Goal: Contribute content: Add original content to the website for others to see

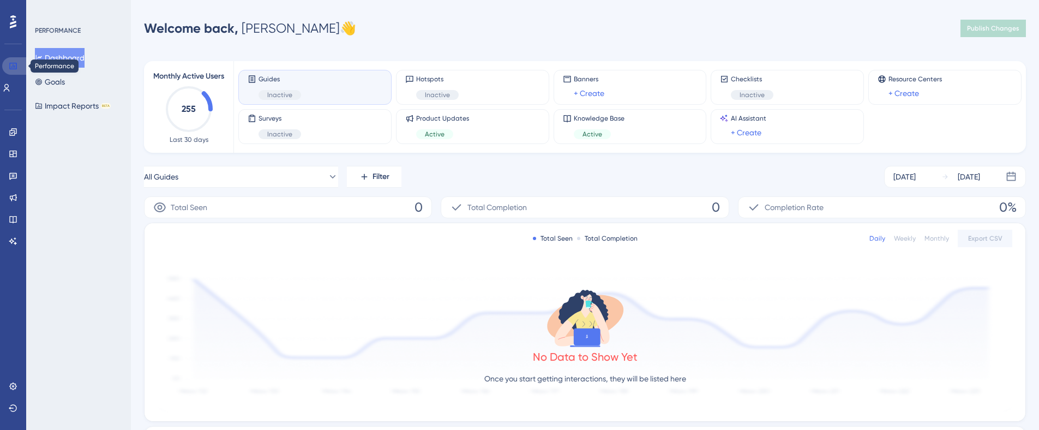
click at [15, 66] on icon at bounding box center [12, 66] width 7 height 7
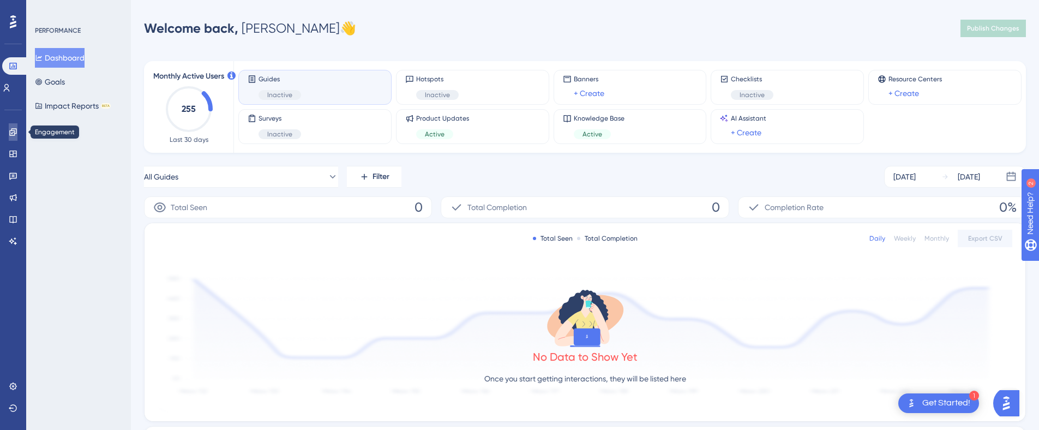
click at [12, 133] on icon at bounding box center [13, 132] width 9 height 9
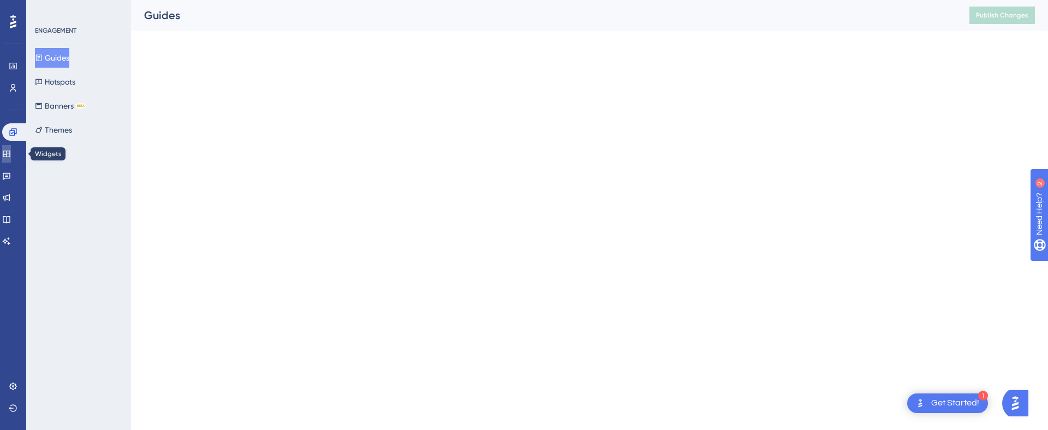
click at [7, 153] on link at bounding box center [6, 153] width 9 height 17
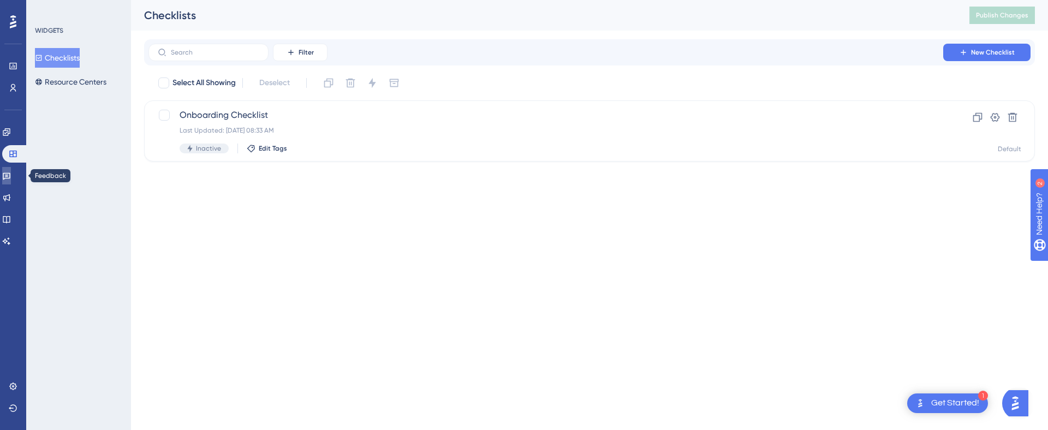
click at [11, 170] on link at bounding box center [6, 175] width 9 height 17
click at [11, 193] on link at bounding box center [6, 197] width 9 height 17
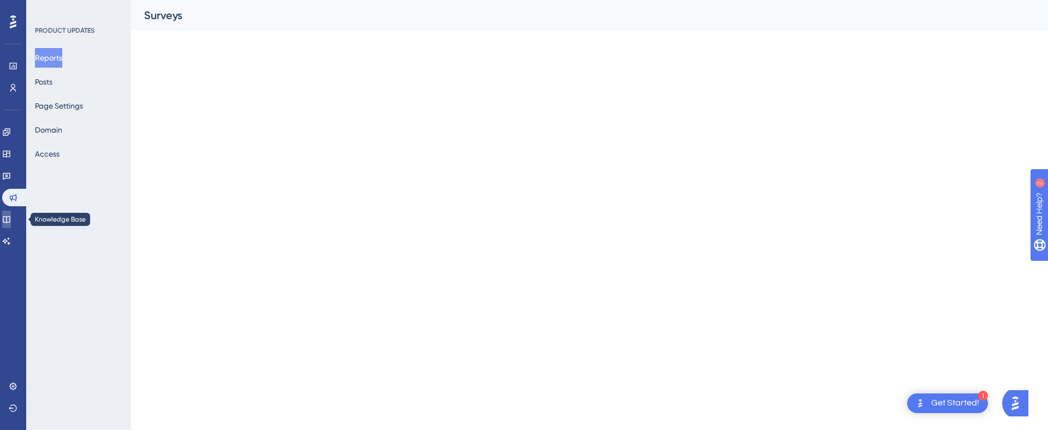
click at [11, 214] on link at bounding box center [6, 219] width 9 height 17
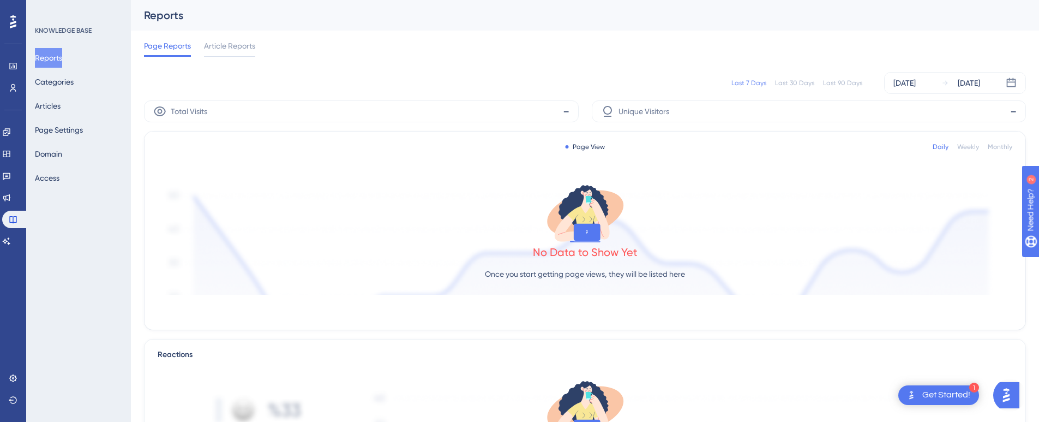
click at [16, 242] on img at bounding box center [98, 264] width 194 height 194
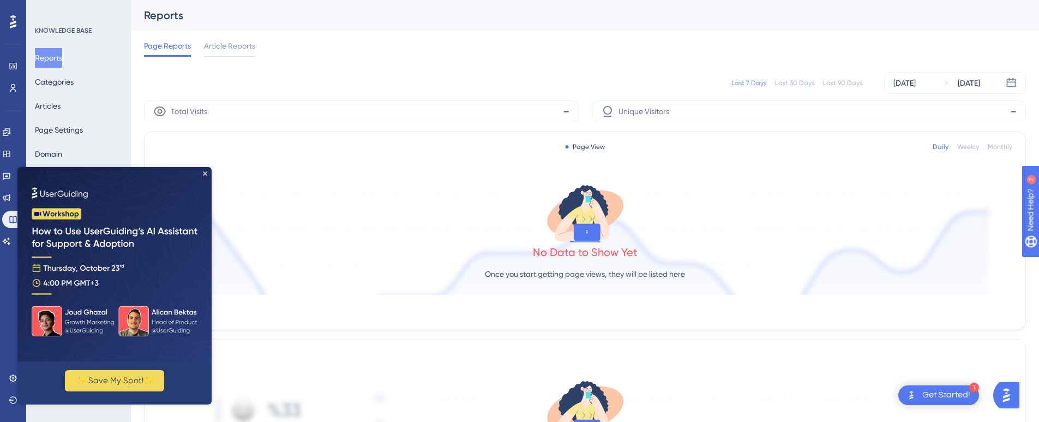
click at [208, 170] on img at bounding box center [114, 264] width 194 height 194
click at [205, 169] on img at bounding box center [114, 264] width 194 height 194
click at [9, 66] on link at bounding box center [13, 65] width 9 height 17
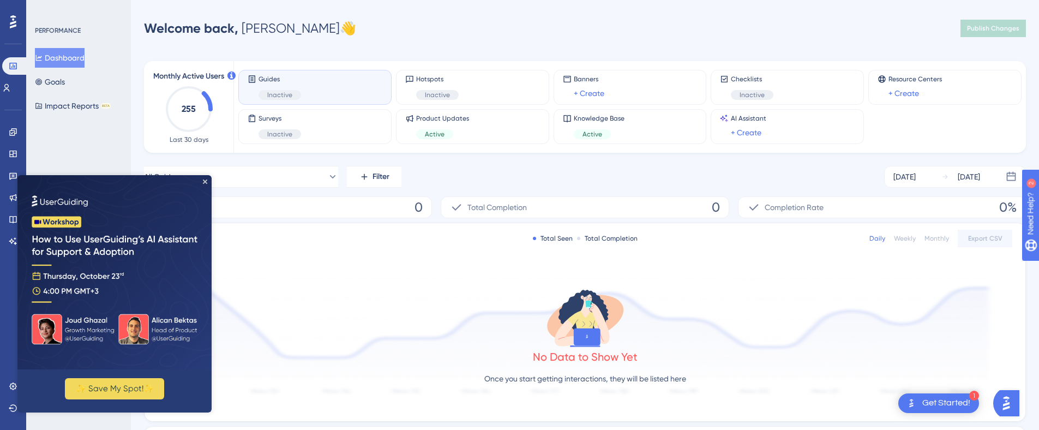
click at [338, 273] on div "No Data to Show Yet Once you start getting interactions, they will be listed he…" at bounding box center [585, 339] width 855 height 146
click at [203, 178] on img at bounding box center [114, 272] width 194 height 194
click at [206, 181] on icon "Close Preview" at bounding box center [205, 181] width 4 height 4
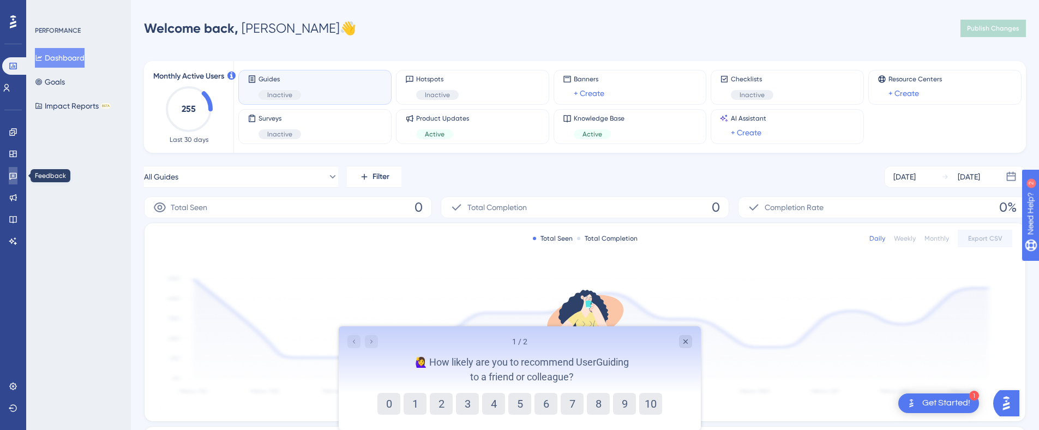
click at [11, 179] on icon at bounding box center [13, 175] width 9 height 9
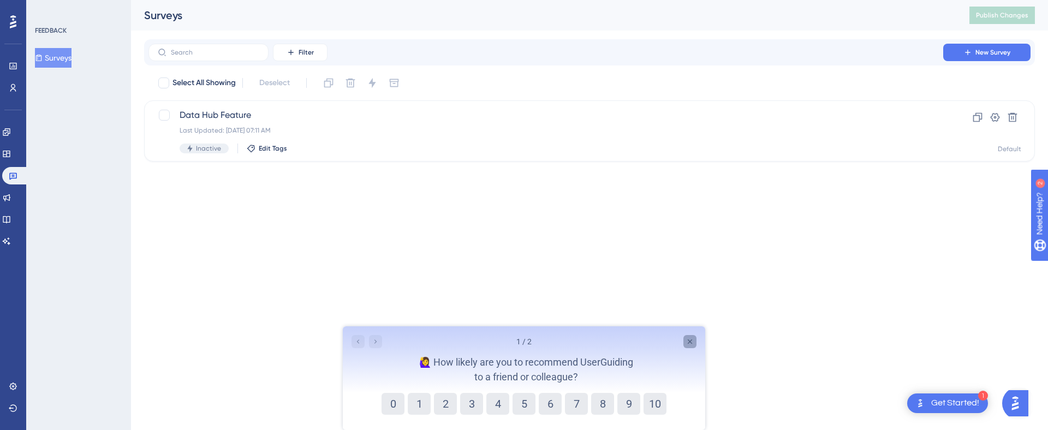
click at [692, 340] on icon "Close survey" at bounding box center [689, 341] width 9 height 9
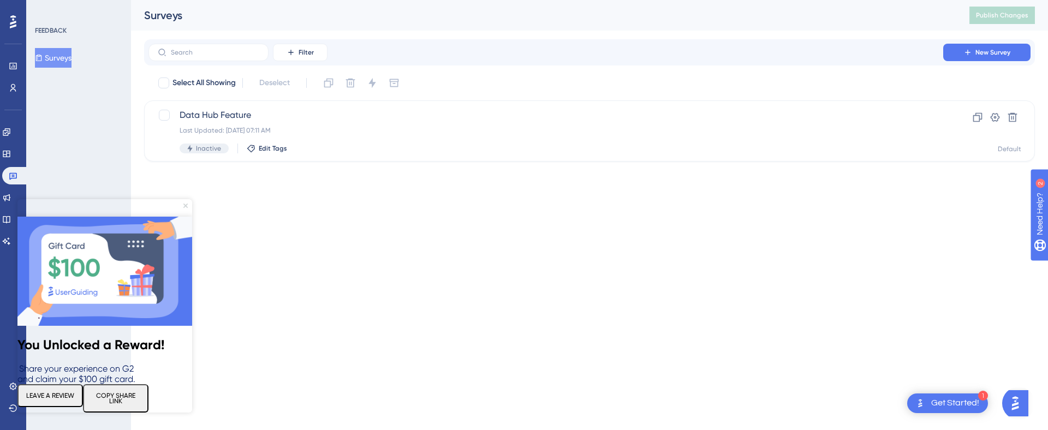
click at [184, 206] on icon "Close Preview" at bounding box center [185, 206] width 4 height 4
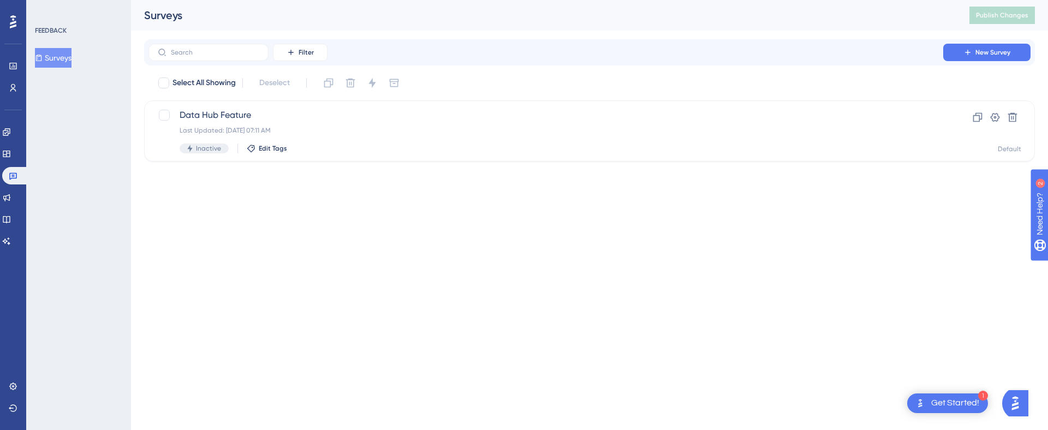
click at [14, 19] on icon at bounding box center [13, 21] width 7 height 13
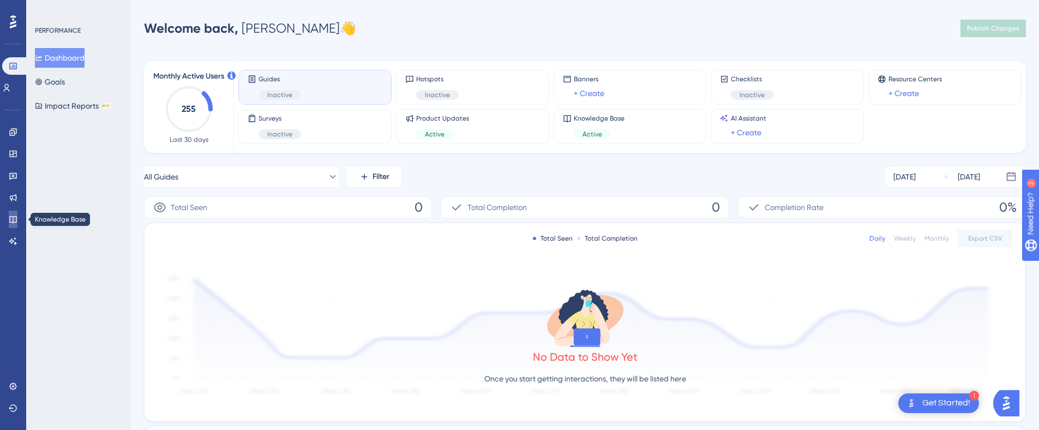
click at [11, 218] on icon at bounding box center [13, 219] width 9 height 9
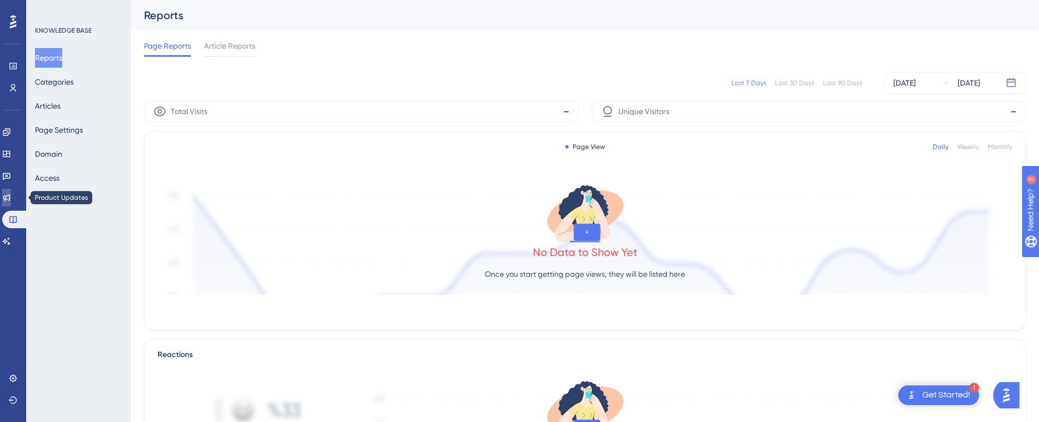
click at [7, 200] on link at bounding box center [6, 197] width 9 height 17
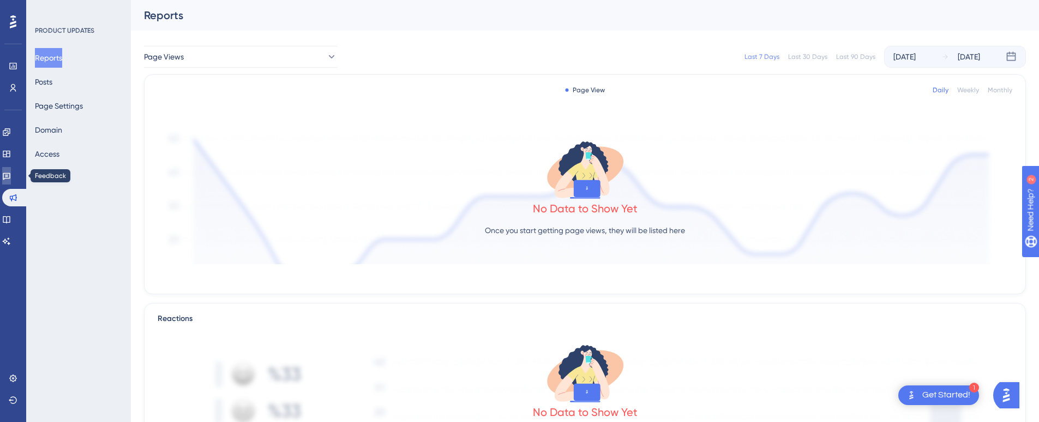
click at [9, 172] on icon at bounding box center [6, 175] width 9 height 9
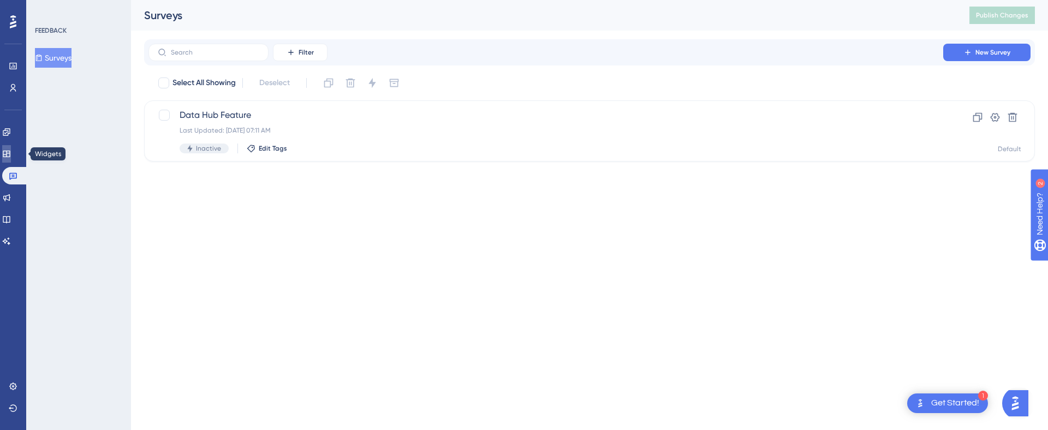
click at [11, 154] on icon at bounding box center [6, 153] width 9 height 9
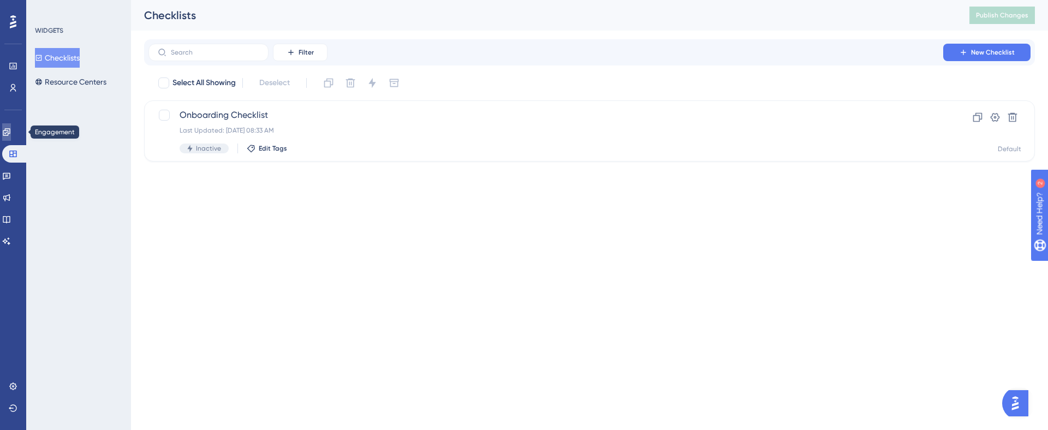
click at [10, 129] on icon at bounding box center [6, 131] width 7 height 7
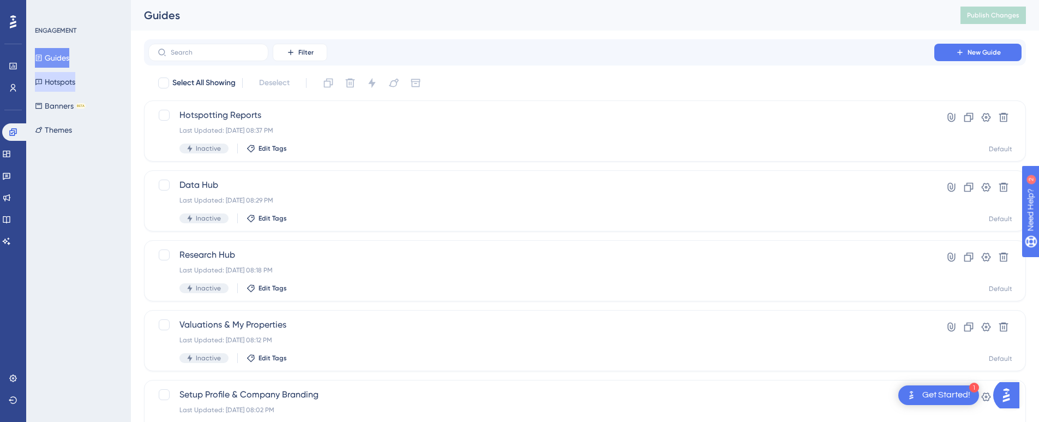
click at [62, 79] on button "Hotspots" at bounding box center [55, 82] width 40 height 20
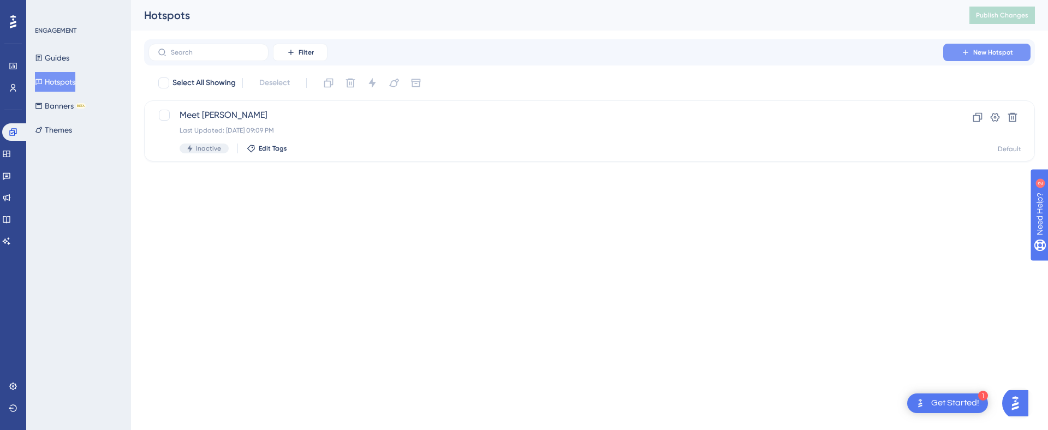
click at [975, 49] on span "New Hotspot" at bounding box center [993, 52] width 40 height 9
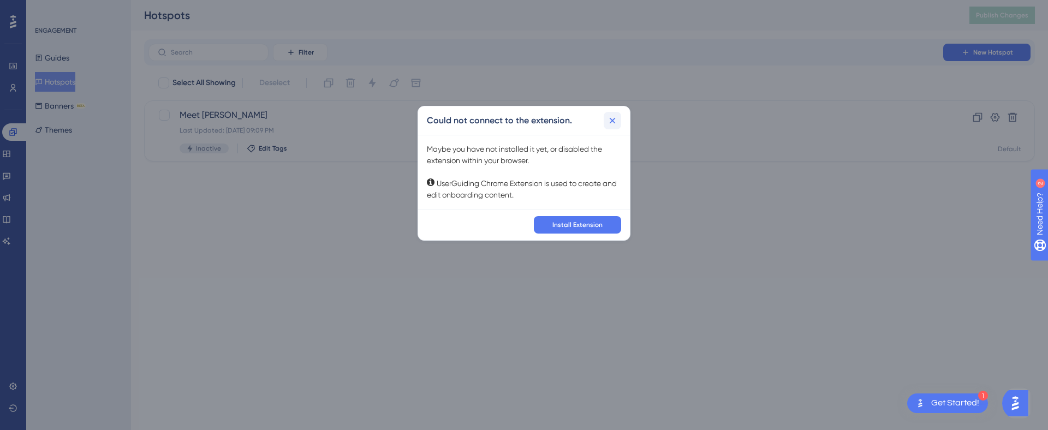
click at [609, 122] on icon at bounding box center [612, 120] width 11 height 11
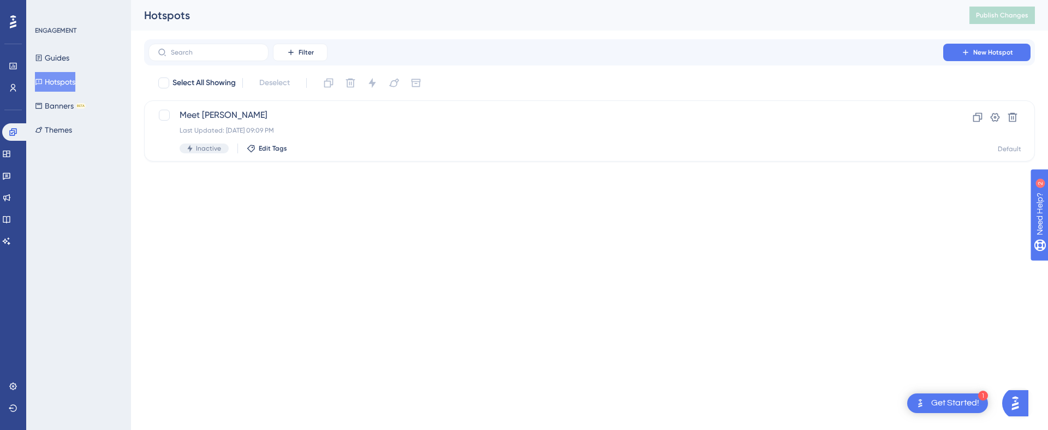
click at [463, 196] on html "1 Get Started! Performance Users Engagement Widgets Feedback Product Updates Kn…" at bounding box center [524, 98] width 1048 height 196
click at [960, 49] on button "New Hotspot" at bounding box center [986, 52] width 87 height 17
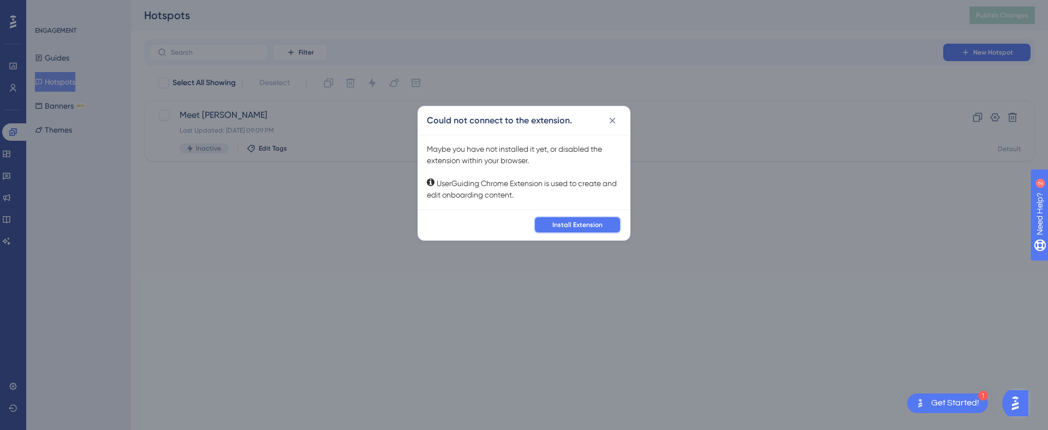
click at [593, 226] on span "Install Extension" at bounding box center [577, 224] width 50 height 9
click at [611, 123] on icon at bounding box center [612, 120] width 11 height 11
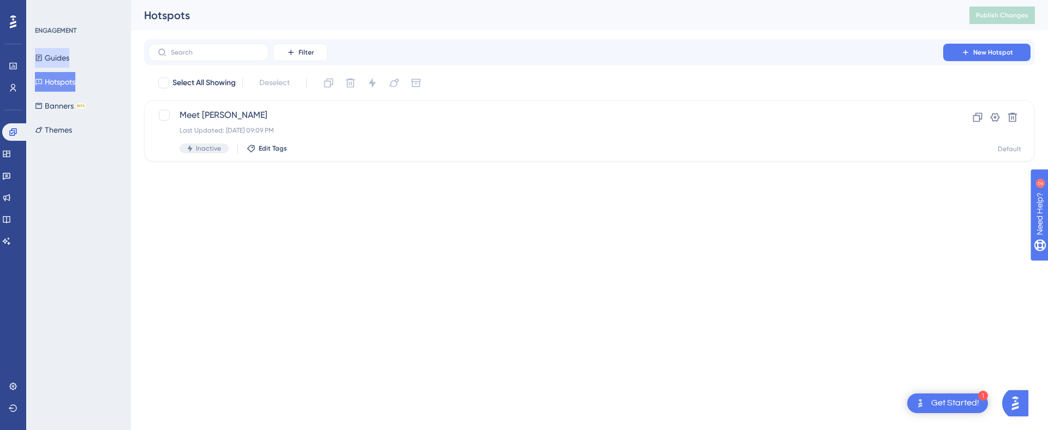
click at [56, 57] on button "Guides" at bounding box center [52, 58] width 34 height 20
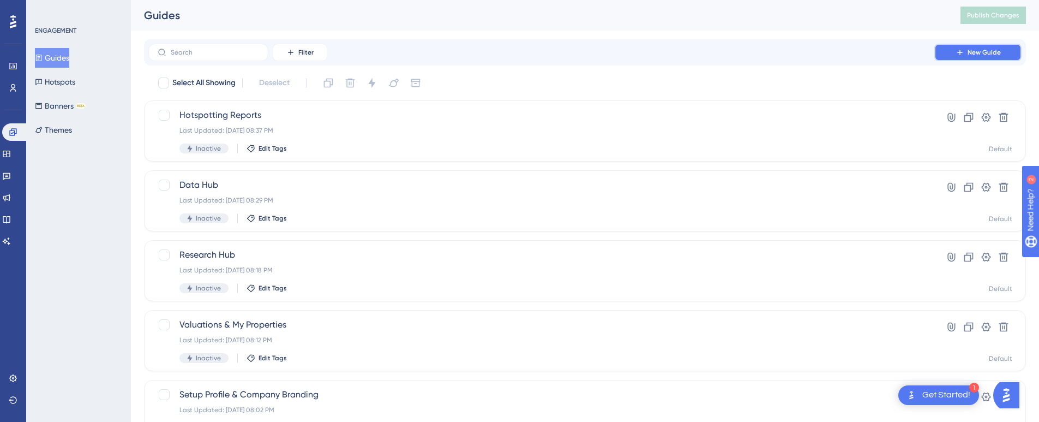
click at [980, 50] on span "New Guide" at bounding box center [984, 52] width 33 height 9
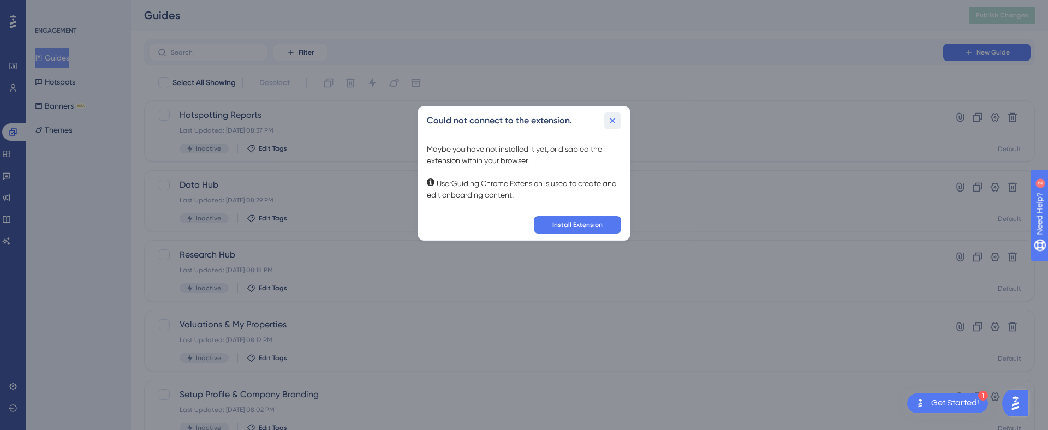
click at [612, 119] on icon at bounding box center [612, 120] width 11 height 11
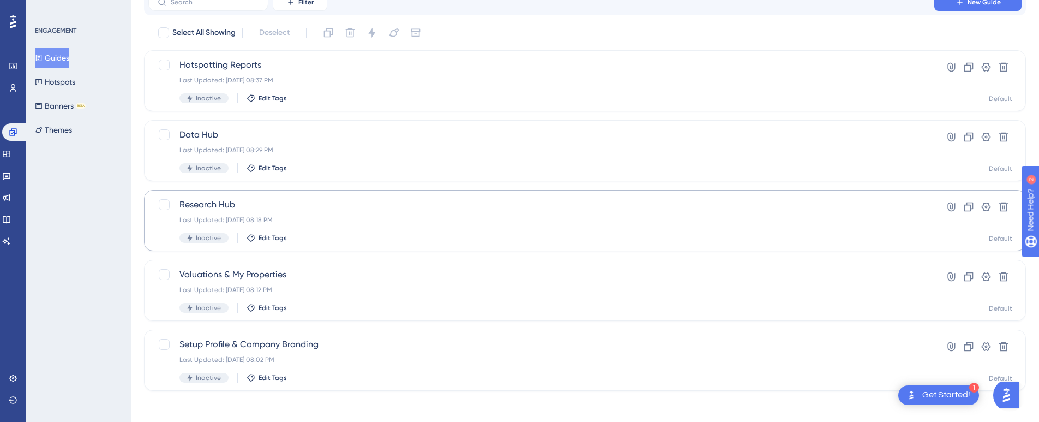
scroll to position [54, 0]
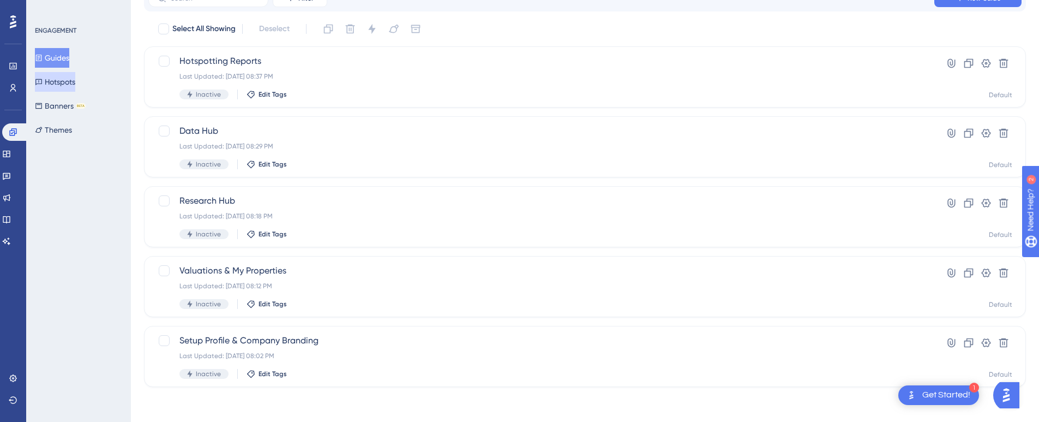
click at [61, 79] on button "Hotspots" at bounding box center [55, 82] width 40 height 20
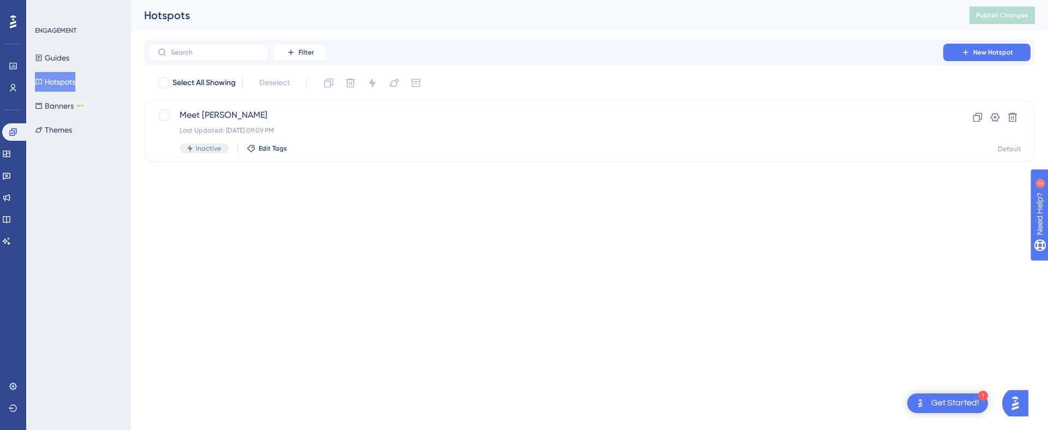
click at [948, 400] on div "Get Started!" at bounding box center [955, 403] width 48 height 12
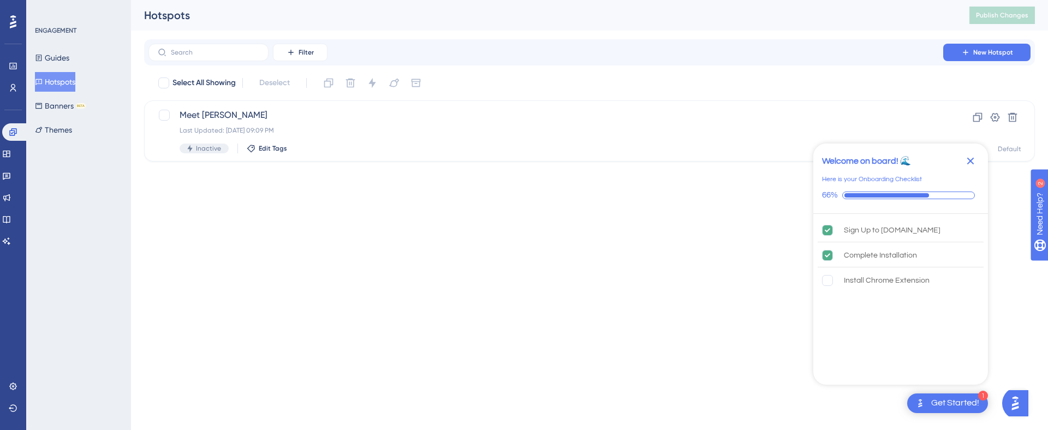
click at [967, 163] on icon "Close Checklist" at bounding box center [969, 160] width 13 height 13
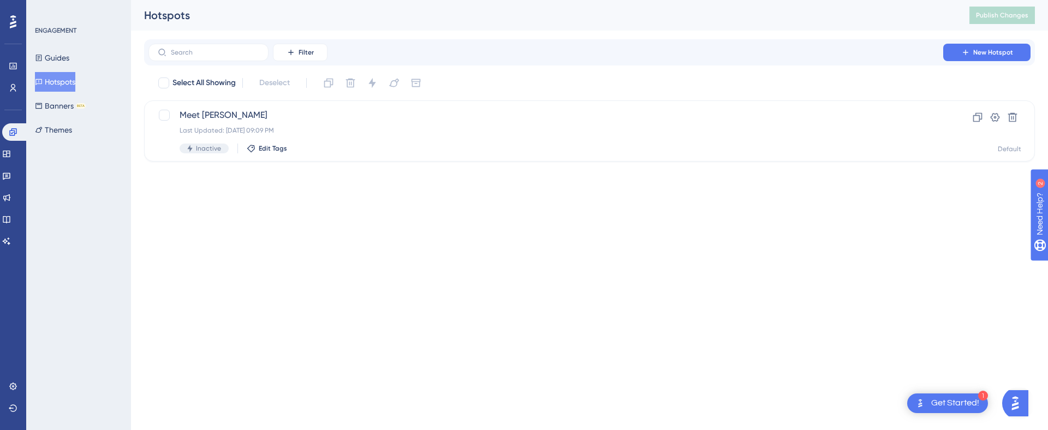
click at [397, 196] on html "1 Get Started! Performance Users Engagement Widgets Feedback Product Updates Kn…" at bounding box center [524, 98] width 1048 height 196
click at [56, 104] on button "Banners BETA" at bounding box center [60, 106] width 51 height 20
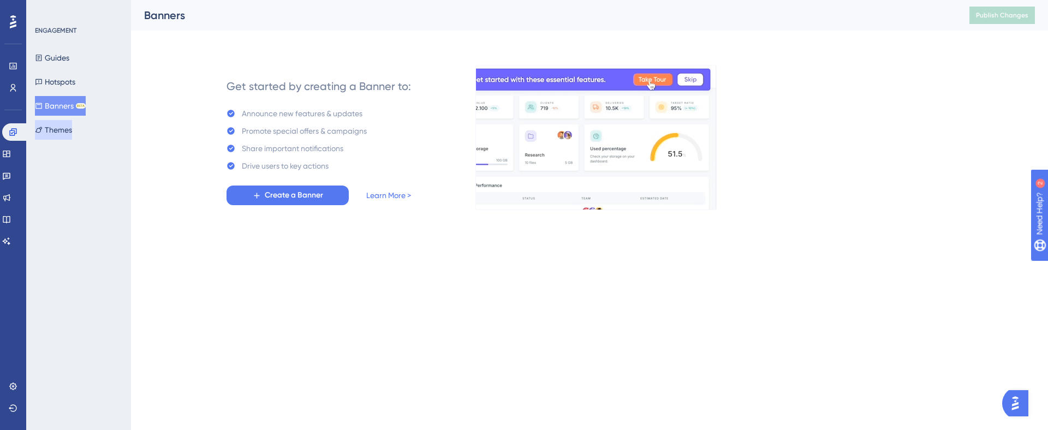
click at [72, 126] on button "Themes" at bounding box center [53, 130] width 37 height 20
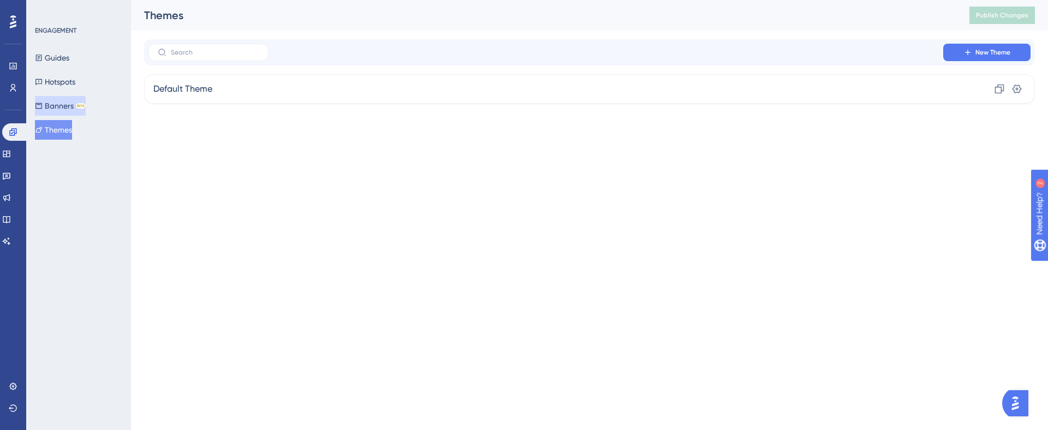
click at [63, 103] on button "Banners BETA" at bounding box center [60, 106] width 51 height 20
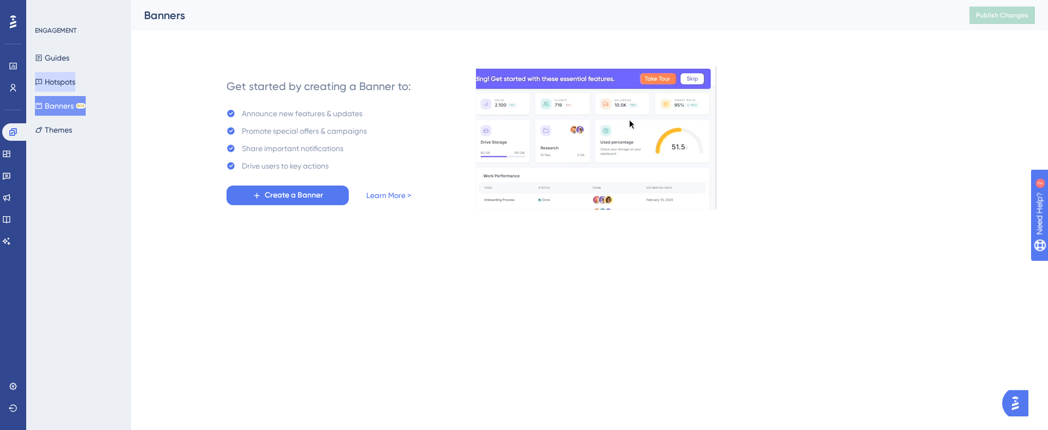
click at [57, 76] on button "Hotspots" at bounding box center [55, 82] width 40 height 20
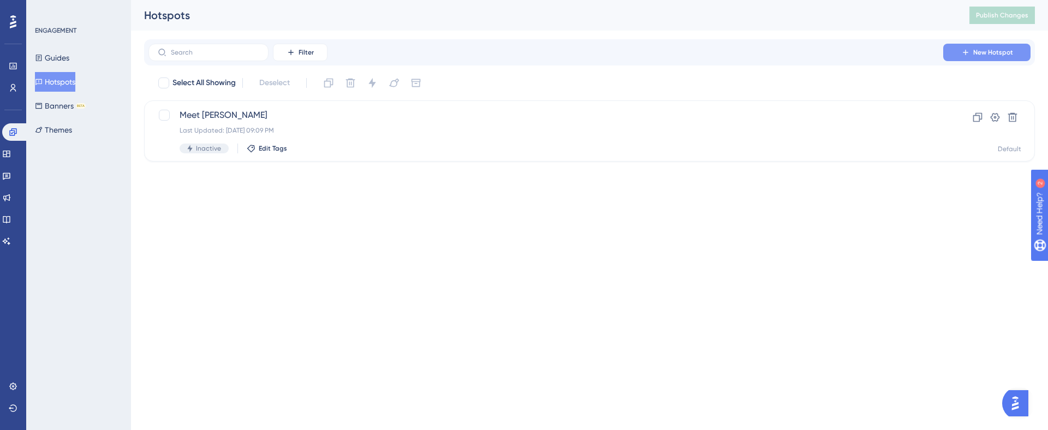
click at [980, 55] on span "New Hotspot" at bounding box center [993, 52] width 40 height 9
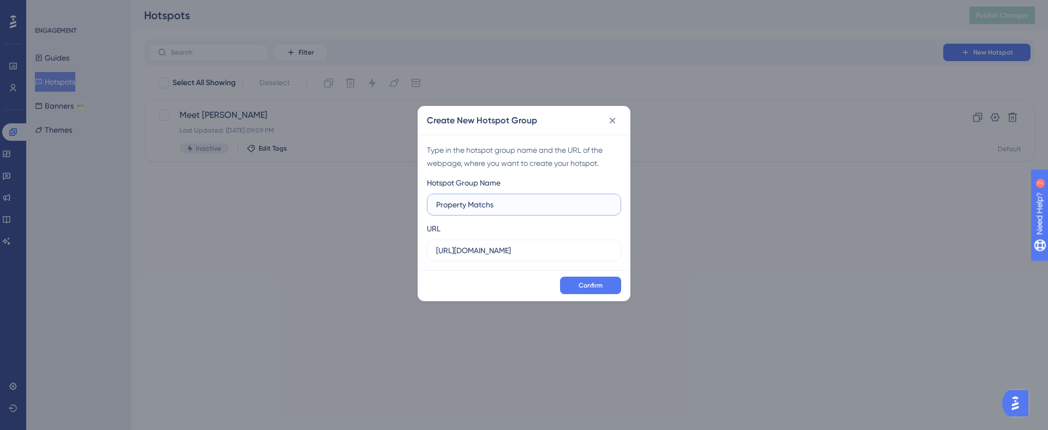
click at [508, 209] on input "Property Matchs" at bounding box center [524, 205] width 176 height 12
type input "Property Match"
click at [588, 282] on span "Confirm" at bounding box center [590, 285] width 24 height 9
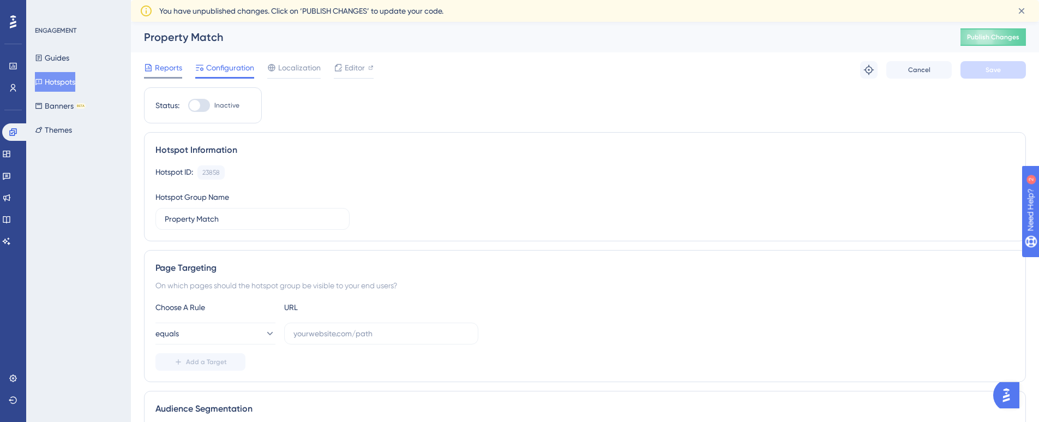
click at [161, 65] on span "Reports" at bounding box center [168, 67] width 27 height 13
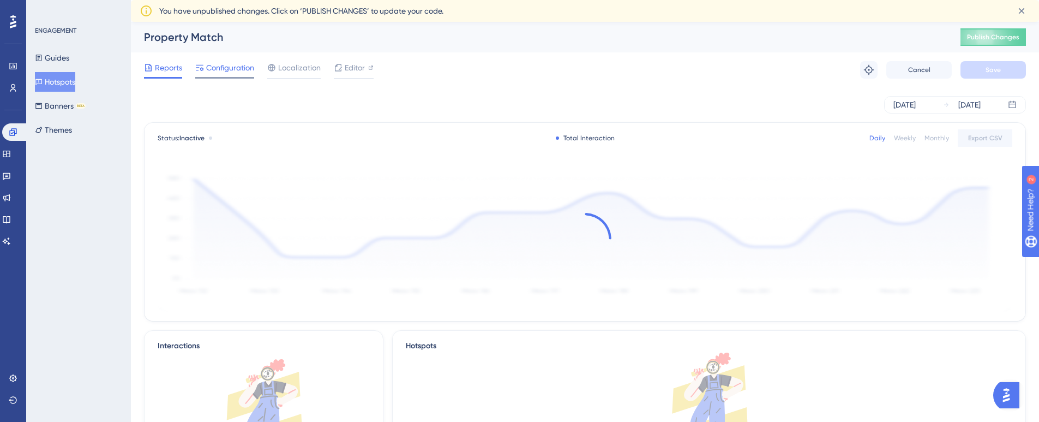
click at [227, 63] on span "Configuration" at bounding box center [230, 67] width 48 height 13
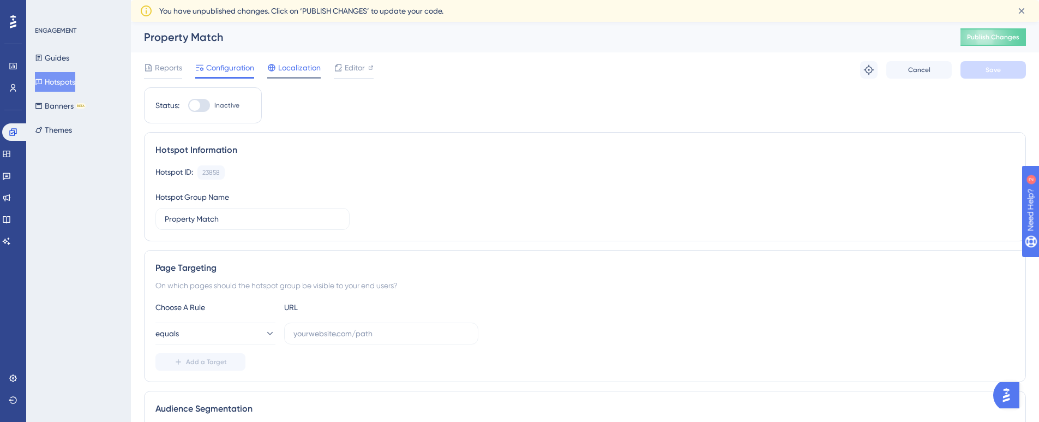
click at [298, 71] on span "Localization" at bounding box center [299, 67] width 43 height 13
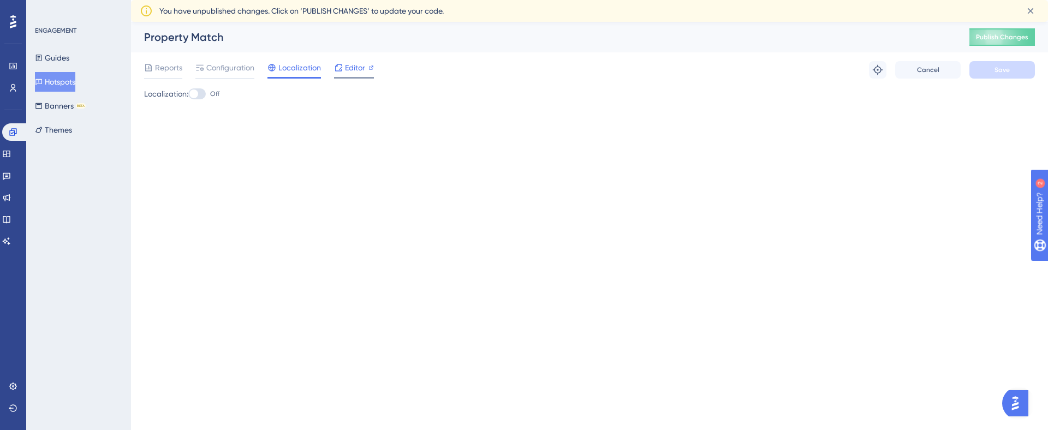
click at [364, 67] on span "Editor" at bounding box center [355, 67] width 20 height 13
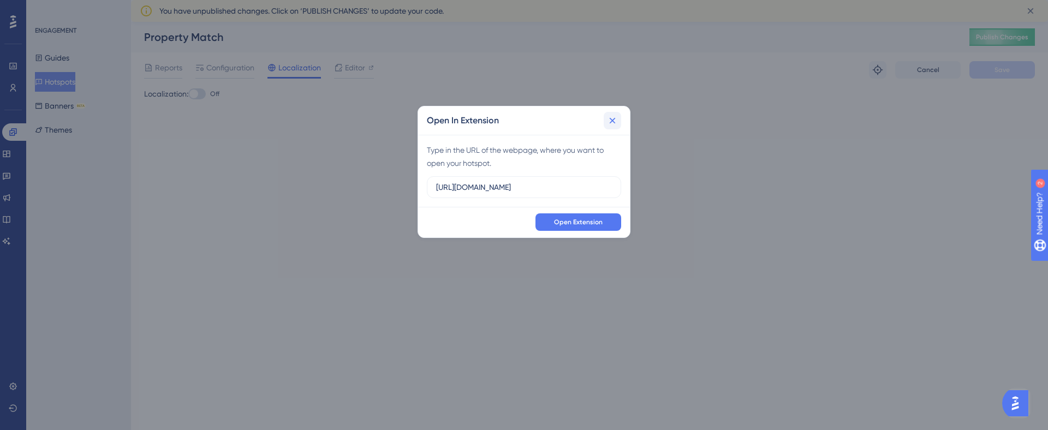
click at [612, 122] on icon at bounding box center [612, 120] width 11 height 11
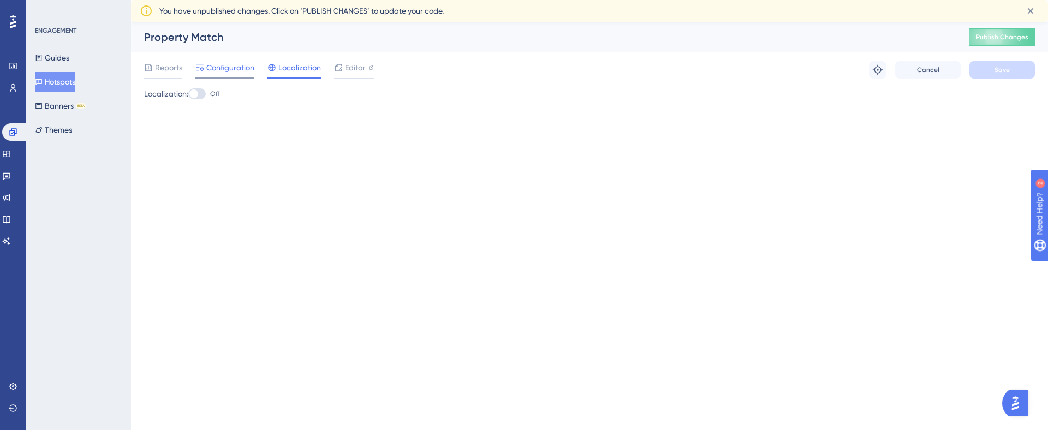
click at [219, 68] on span "Configuration" at bounding box center [230, 67] width 48 height 13
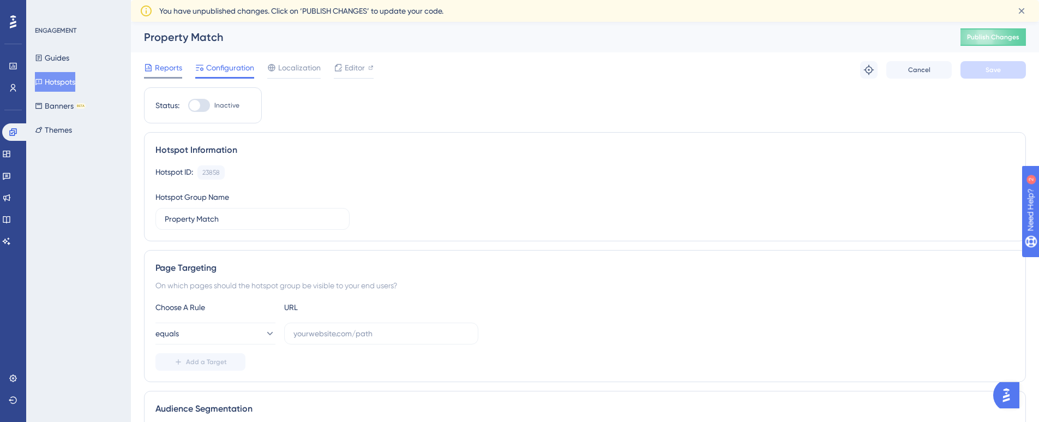
click at [165, 66] on span "Reports" at bounding box center [168, 67] width 27 height 13
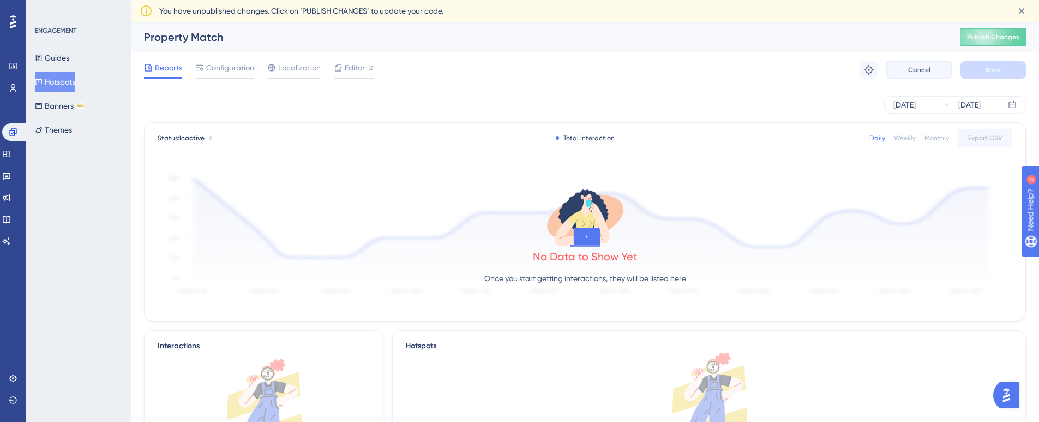
click at [909, 68] on span "Cancel" at bounding box center [919, 69] width 22 height 9
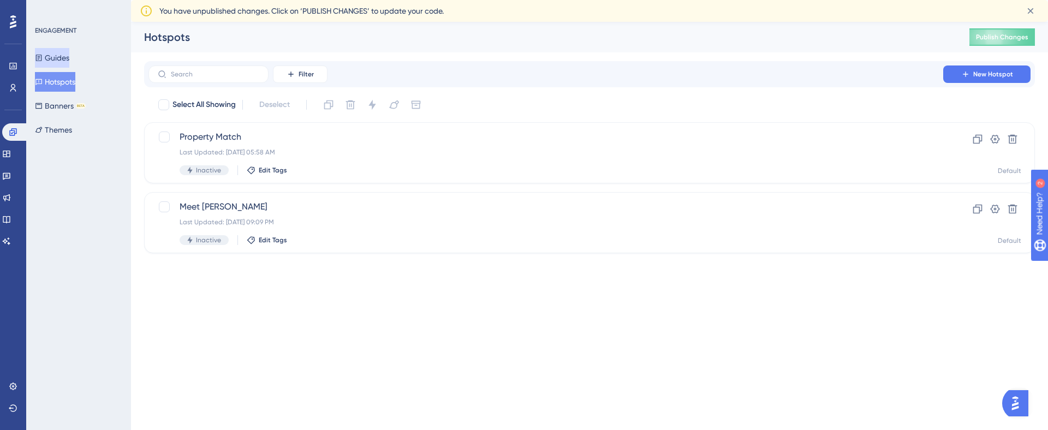
click at [61, 53] on button "Guides" at bounding box center [52, 58] width 34 height 20
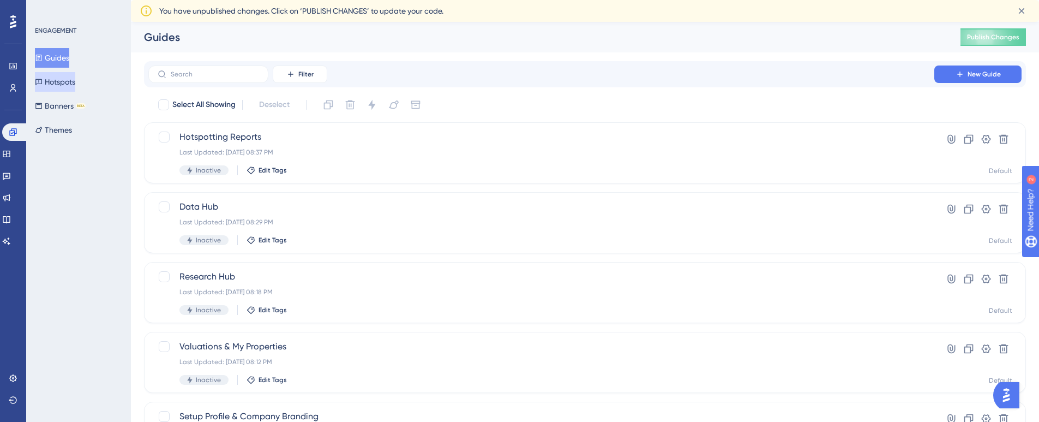
click at [56, 82] on button "Hotspots" at bounding box center [55, 82] width 40 height 20
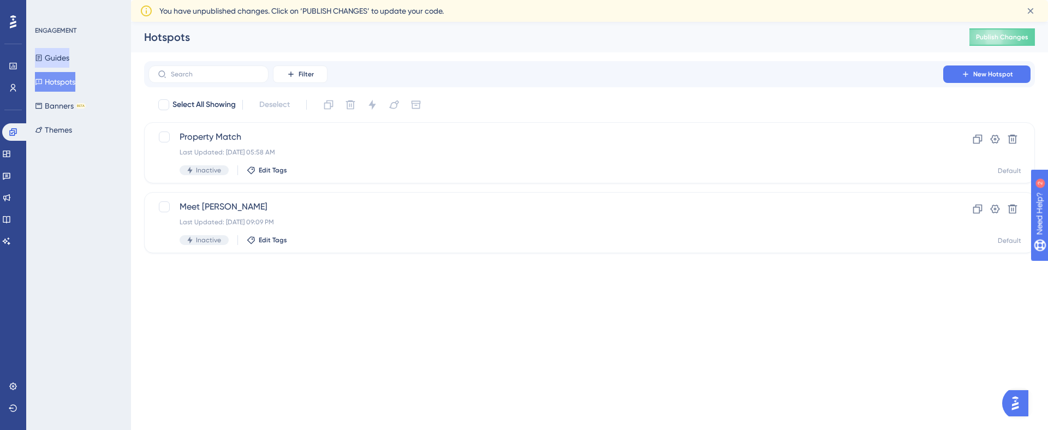
click at [59, 55] on button "Guides" at bounding box center [52, 58] width 34 height 20
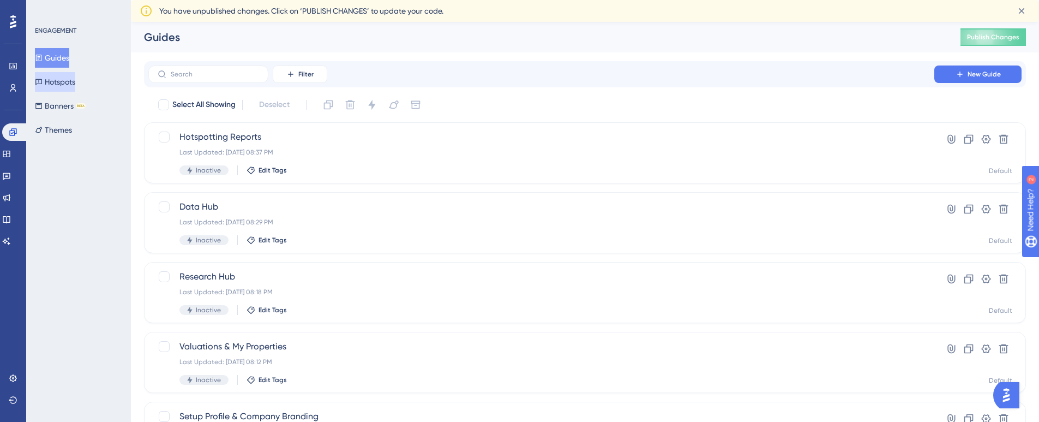
click at [52, 81] on button "Hotspots" at bounding box center [55, 82] width 40 height 20
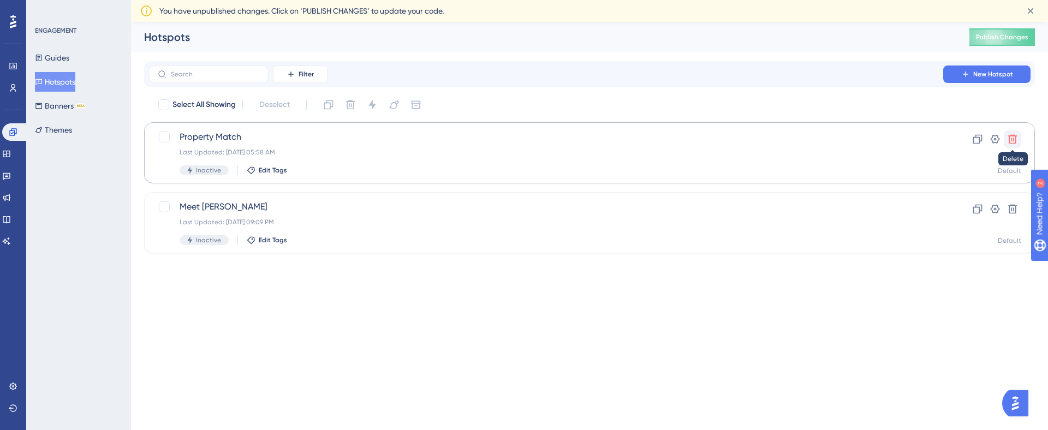
click at [1012, 140] on icon at bounding box center [1012, 139] width 11 height 11
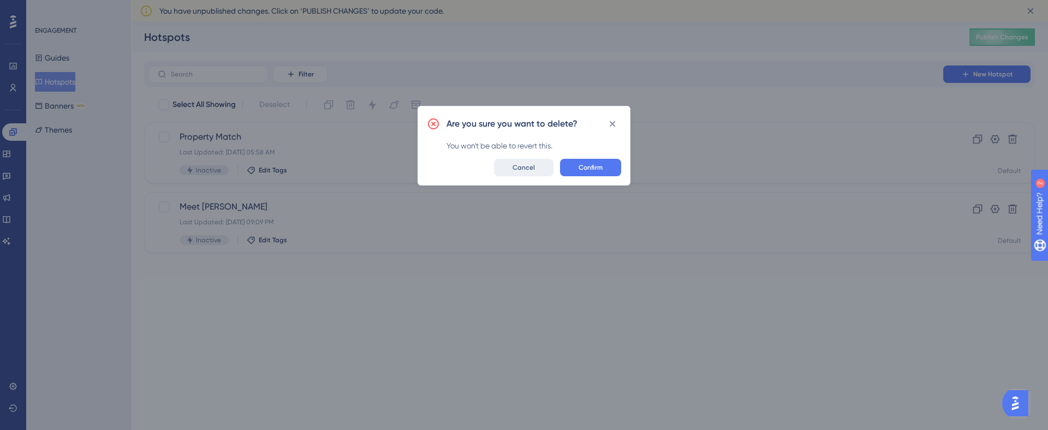
click at [524, 171] on span "Cancel" at bounding box center [523, 167] width 22 height 9
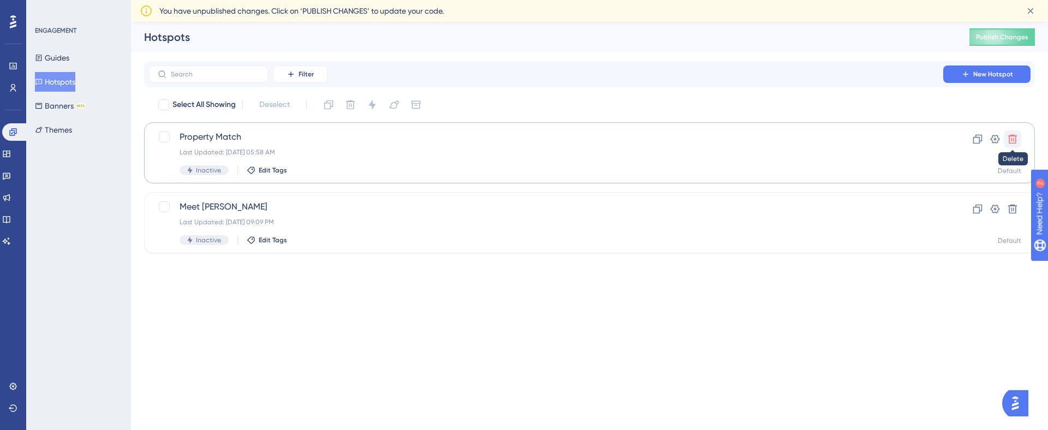
click at [1008, 138] on icon at bounding box center [1012, 139] width 11 height 11
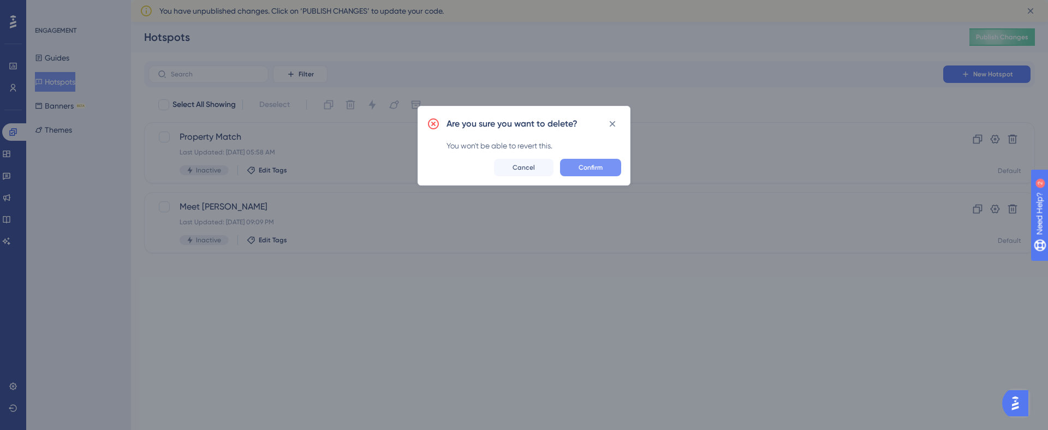
click at [593, 163] on span "Confirm" at bounding box center [590, 167] width 24 height 9
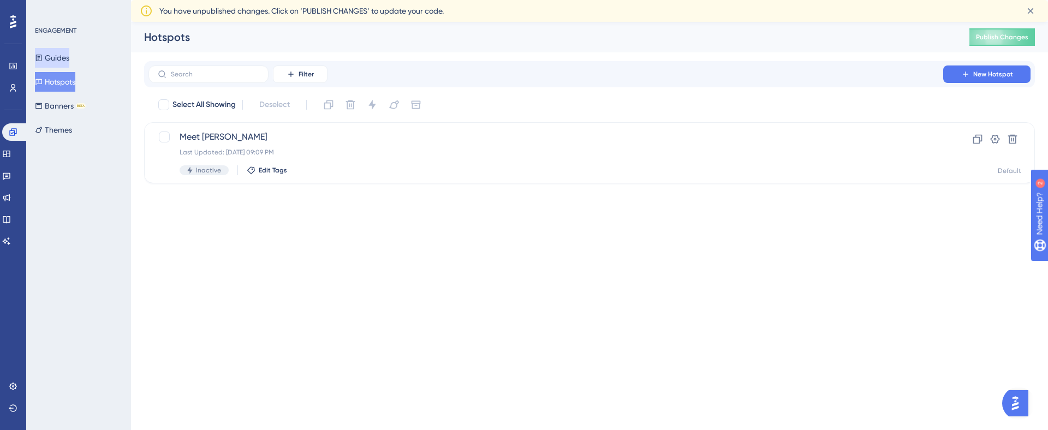
click at [53, 52] on button "Guides" at bounding box center [52, 58] width 34 height 20
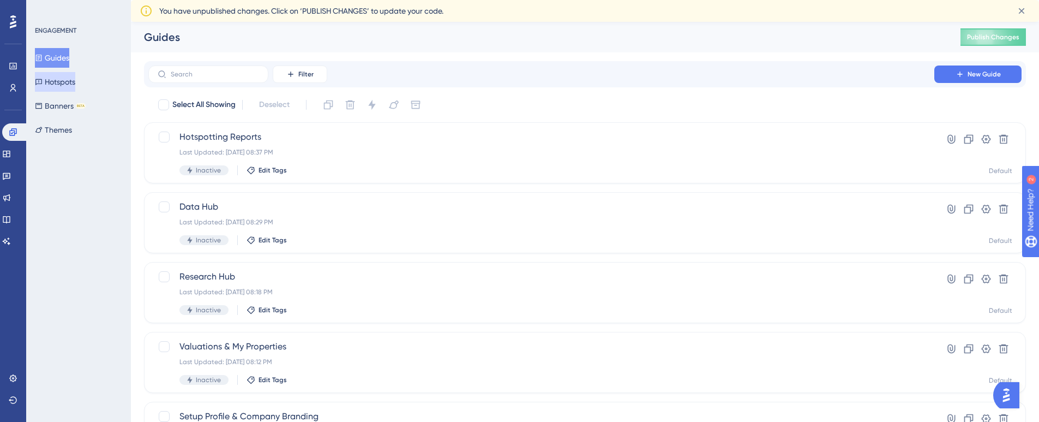
click at [57, 91] on button "Hotspots" at bounding box center [55, 82] width 40 height 20
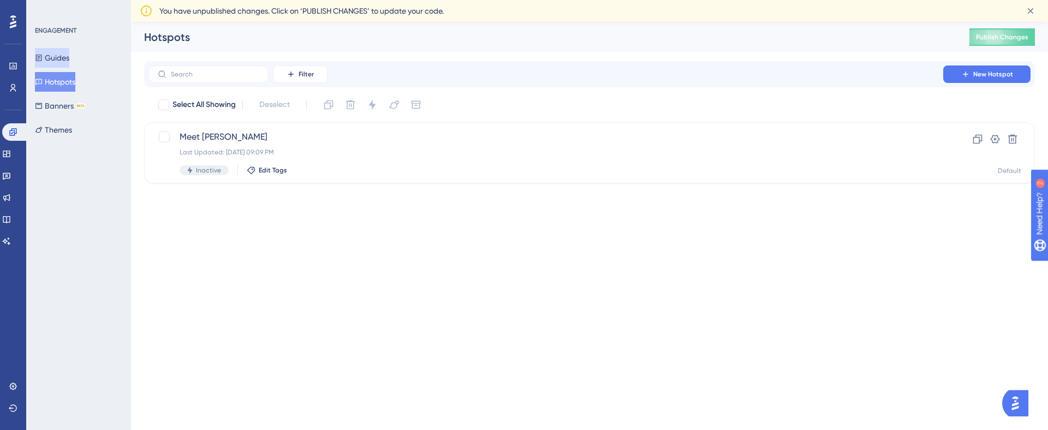
click at [42, 57] on icon at bounding box center [39, 58] width 6 height 7
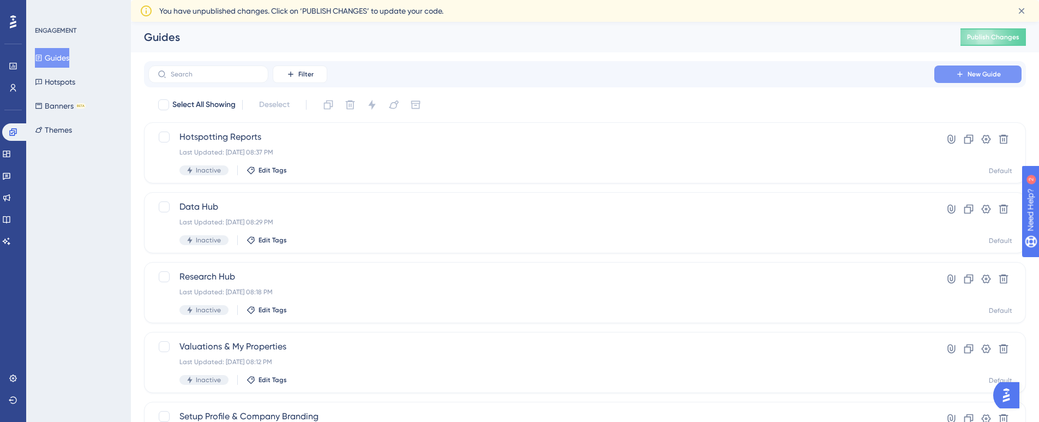
click at [982, 73] on span "New Guide" at bounding box center [984, 74] width 33 height 9
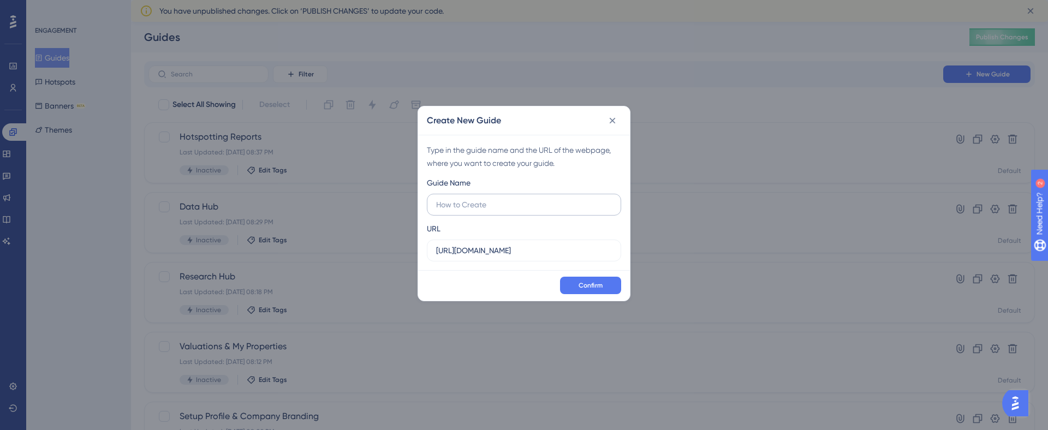
type input "p"
type input "Property Match"
click at [585, 284] on span "Confirm" at bounding box center [590, 285] width 24 height 9
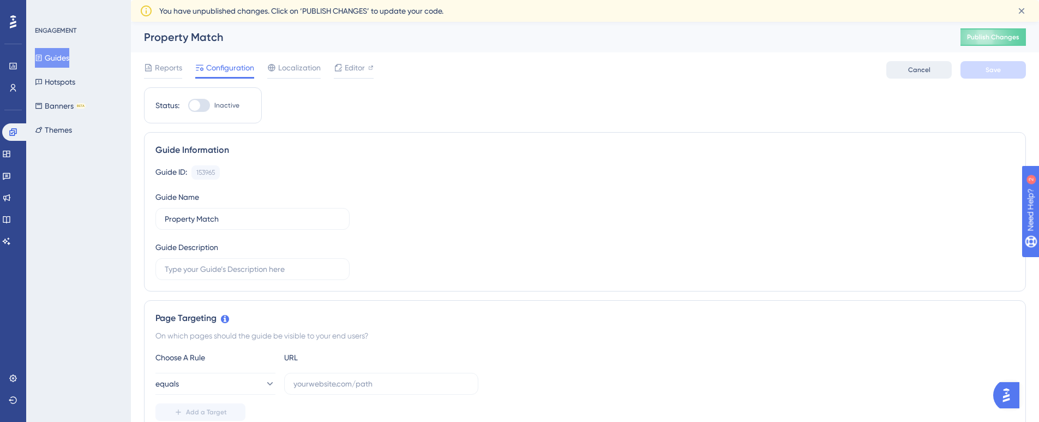
click at [907, 68] on button "Cancel" at bounding box center [919, 69] width 65 height 17
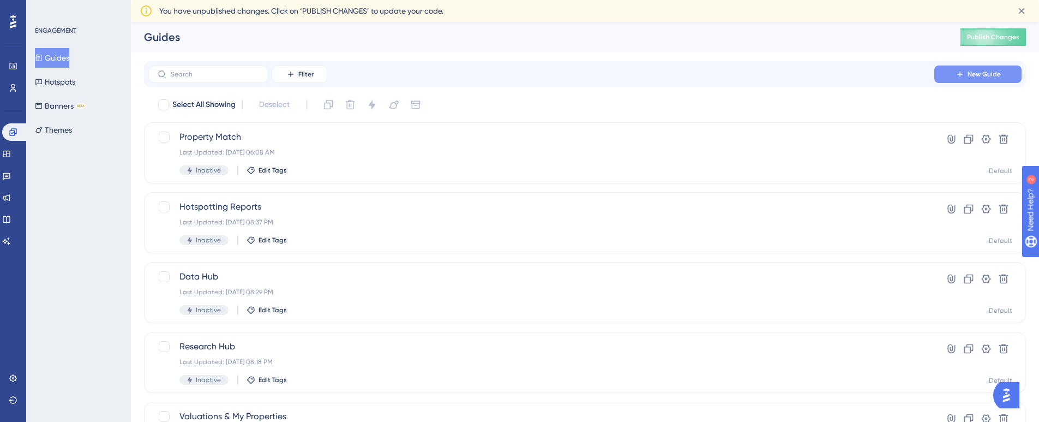
click at [980, 74] on span "New Guide" at bounding box center [984, 74] width 33 height 9
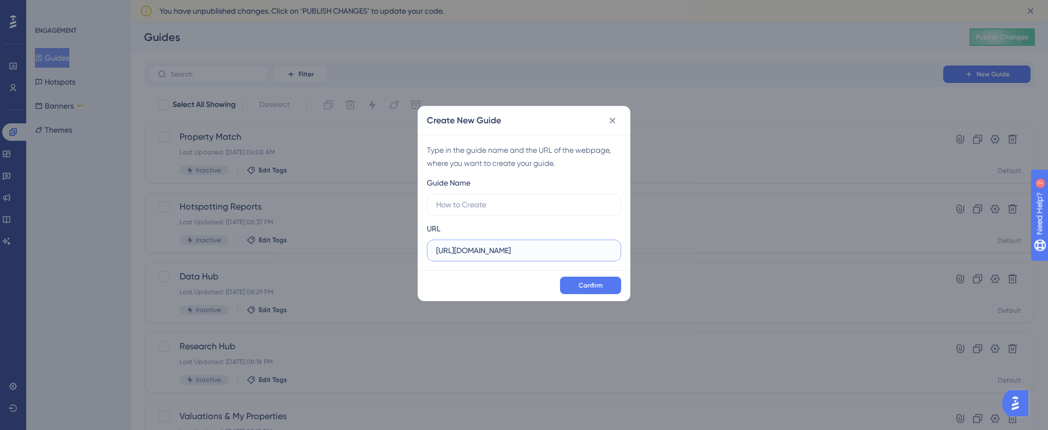
click at [582, 255] on input "[URL][DOMAIN_NAME]" at bounding box center [524, 250] width 176 height 12
drag, startPoint x: 582, startPoint y: 251, endPoint x: 424, endPoint y: 245, distance: 157.8
click at [423, 248] on div "Type in the guide name and the URL of the webpage, where you want to create you…" at bounding box center [524, 202] width 212 height 135
click at [453, 208] on input "text" at bounding box center [524, 205] width 176 height 12
type input "Dev Property Match"
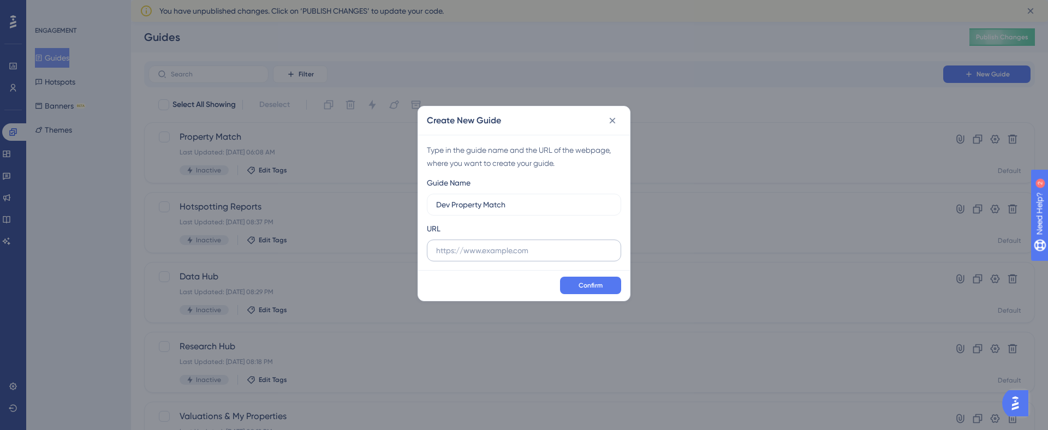
click at [496, 256] on label at bounding box center [524, 251] width 194 height 22
click at [496, 256] on input "text" at bounding box center [524, 250] width 176 height 12
paste input "[URL][DOMAIN_NAME]"
drag, startPoint x: 451, startPoint y: 248, endPoint x: 404, endPoint y: 246, distance: 47.0
click at [404, 246] on div "Create New Guide Type in the guide name and the URL of the webpage, where you w…" at bounding box center [524, 215] width 1048 height 430
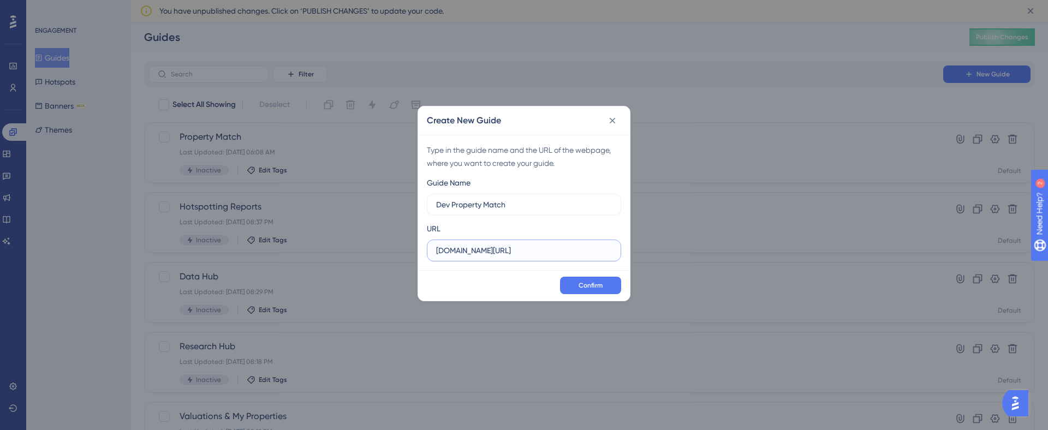
click at [601, 250] on input "[DOMAIN_NAME][URL]" at bounding box center [524, 250] width 176 height 12
type input "[DOMAIN_NAME][URL]"
click at [576, 286] on button "Confirm" at bounding box center [590, 285] width 61 height 17
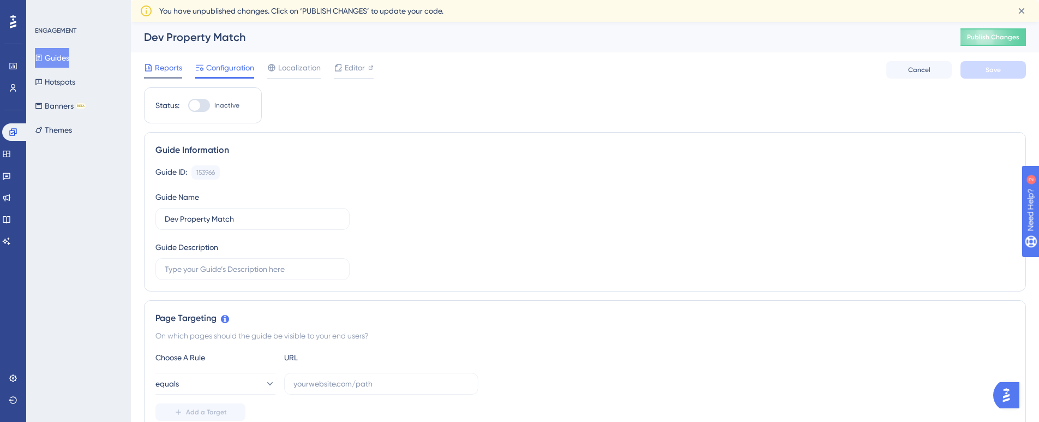
click at [161, 71] on span "Reports" at bounding box center [168, 67] width 27 height 13
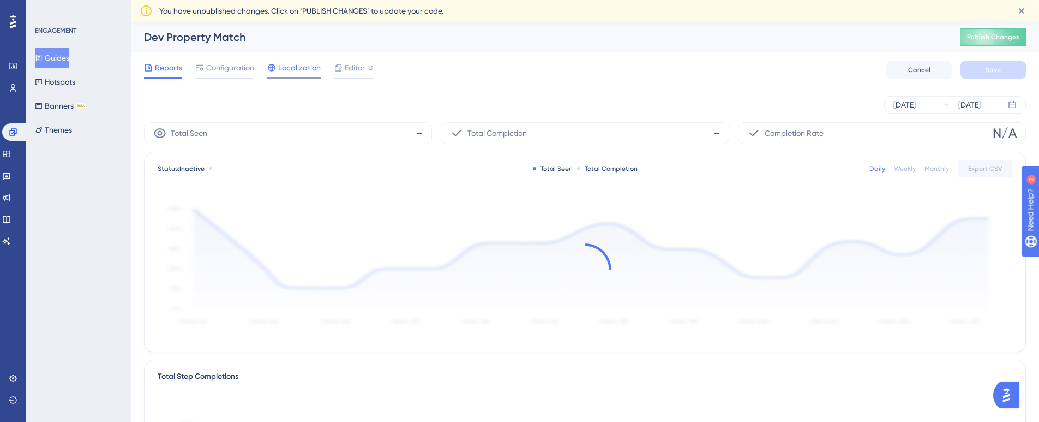
click at [282, 67] on span "Localization" at bounding box center [299, 67] width 43 height 13
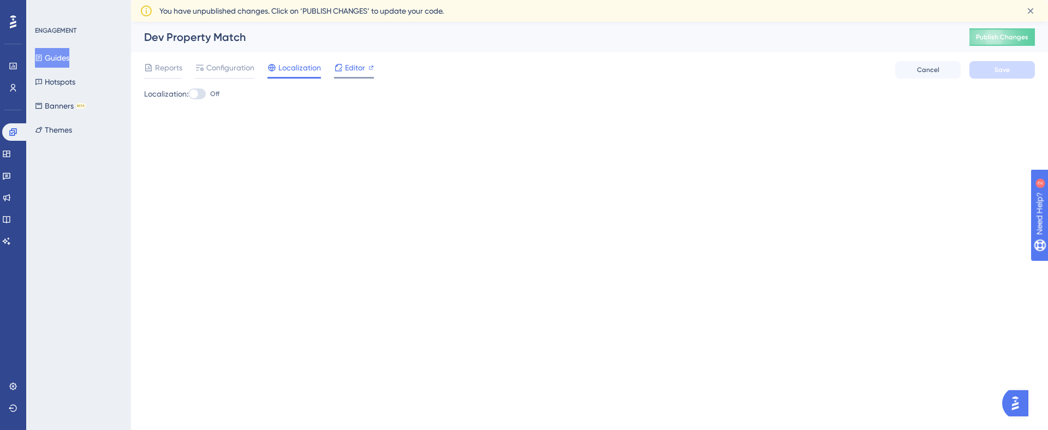
click at [353, 68] on span "Editor" at bounding box center [355, 67] width 20 height 13
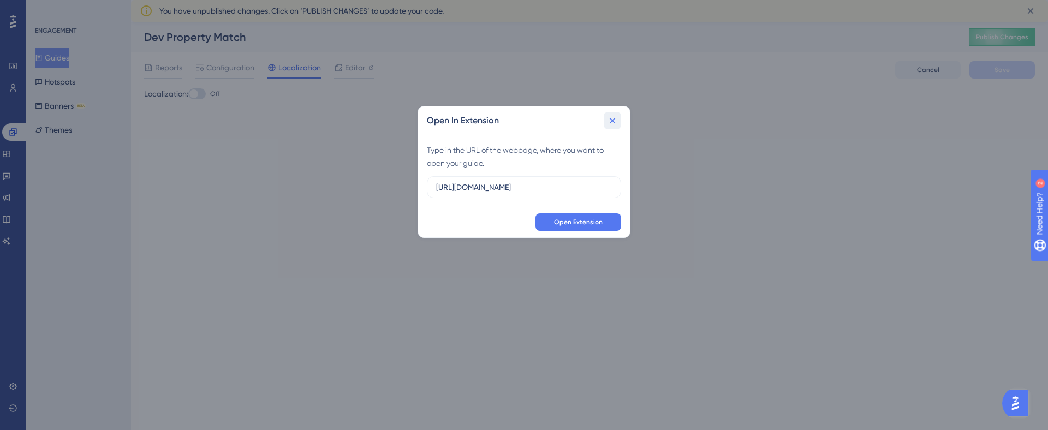
click at [608, 120] on icon at bounding box center [612, 120] width 11 height 11
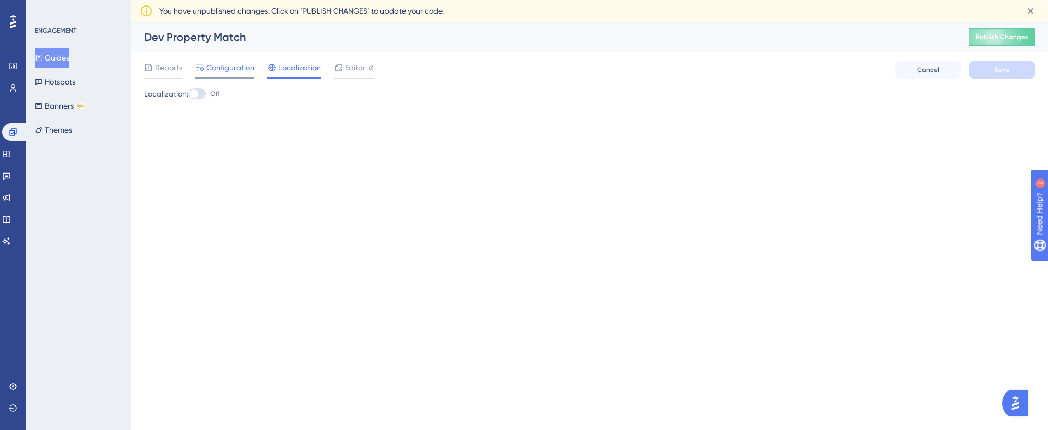
click at [230, 64] on span "Configuration" at bounding box center [230, 67] width 48 height 13
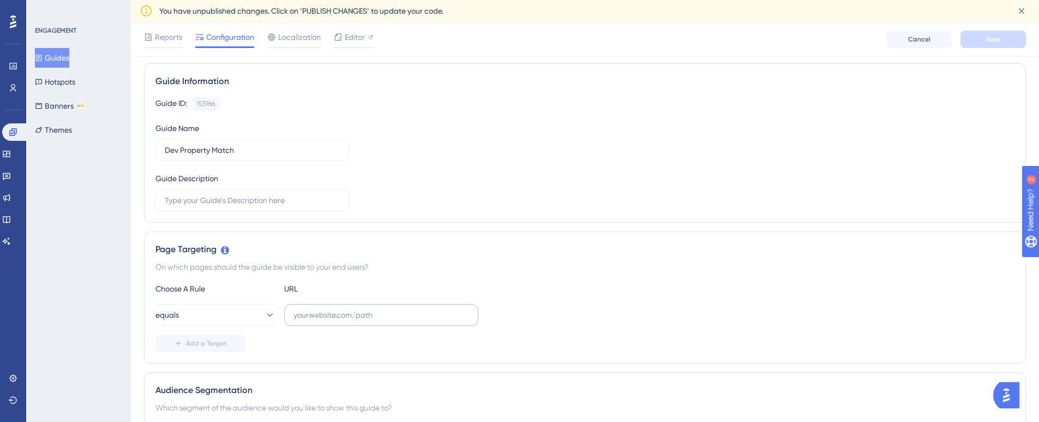
scroll to position [109, 0]
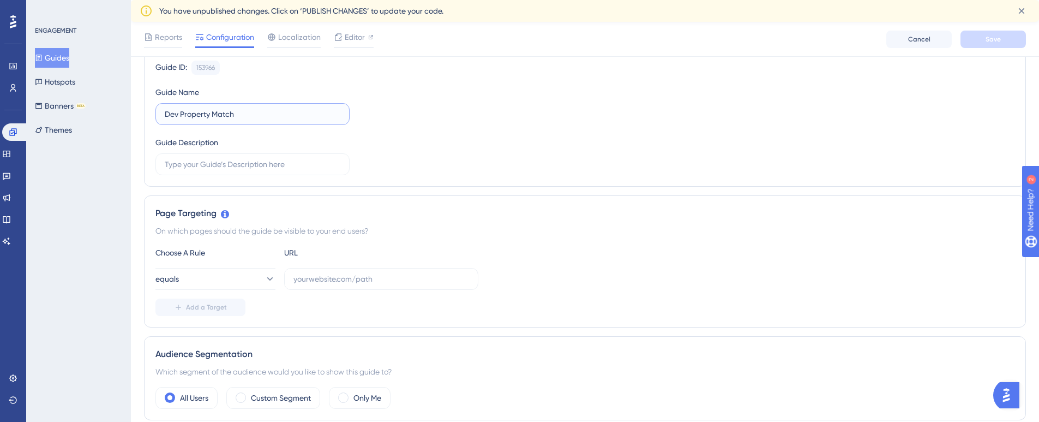
click at [254, 116] on input "Dev Property Match" at bounding box center [253, 114] width 176 height 12
click at [64, 56] on button "Guides" at bounding box center [52, 58] width 34 height 20
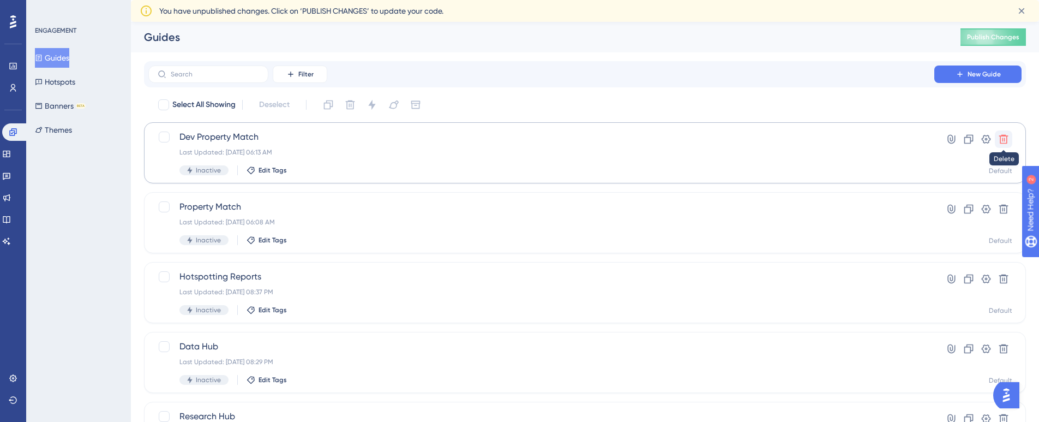
click at [1002, 140] on icon at bounding box center [1003, 139] width 11 height 11
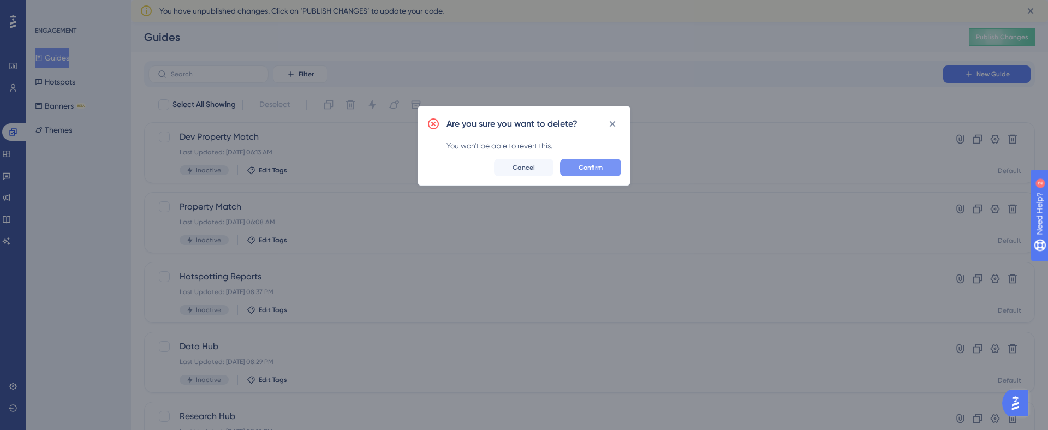
click at [599, 167] on span "Confirm" at bounding box center [590, 167] width 24 height 9
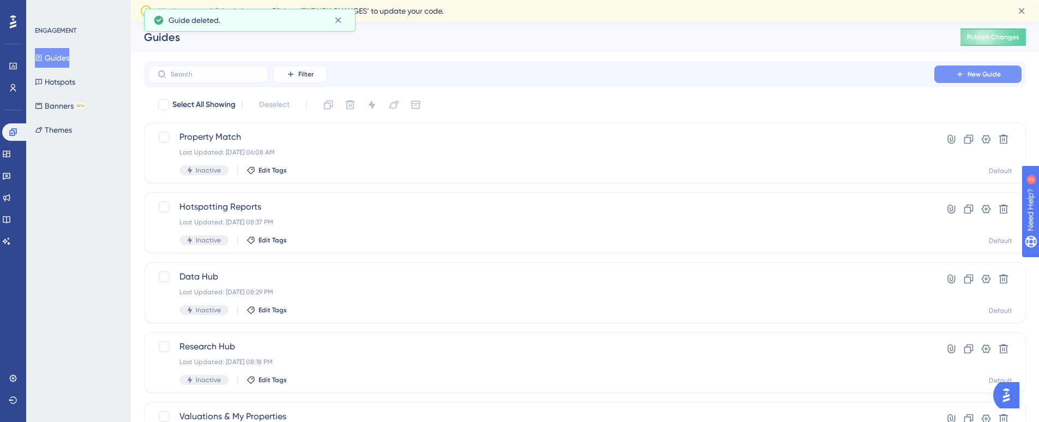
click at [969, 77] on span "New Guide" at bounding box center [984, 74] width 33 height 9
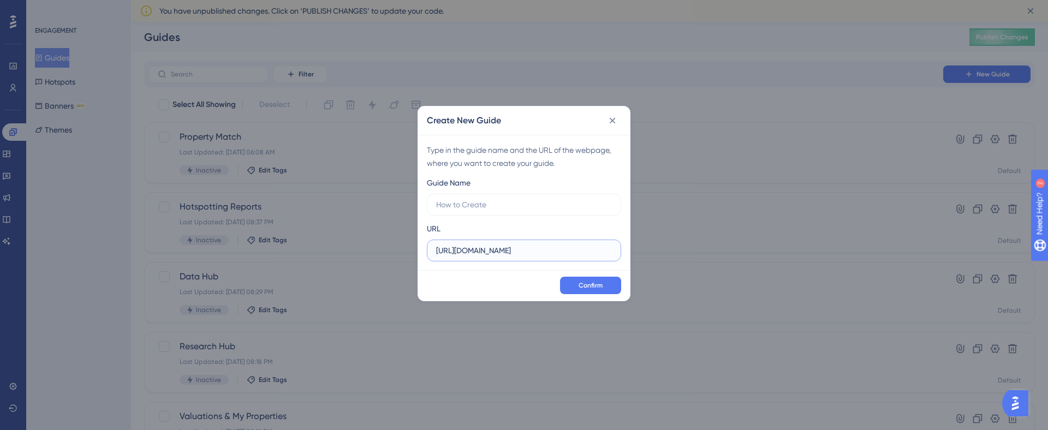
click at [517, 251] on input "[URL][DOMAIN_NAME]" at bounding box center [524, 250] width 176 height 12
click at [510, 205] on input "text" at bounding box center [524, 205] width 176 height 12
type input "Dev Property Match"
click at [584, 248] on input "[URL][DOMAIN_NAME]" at bounding box center [524, 250] width 176 height 12
paste input "[DOMAIN_NAME][URL]"
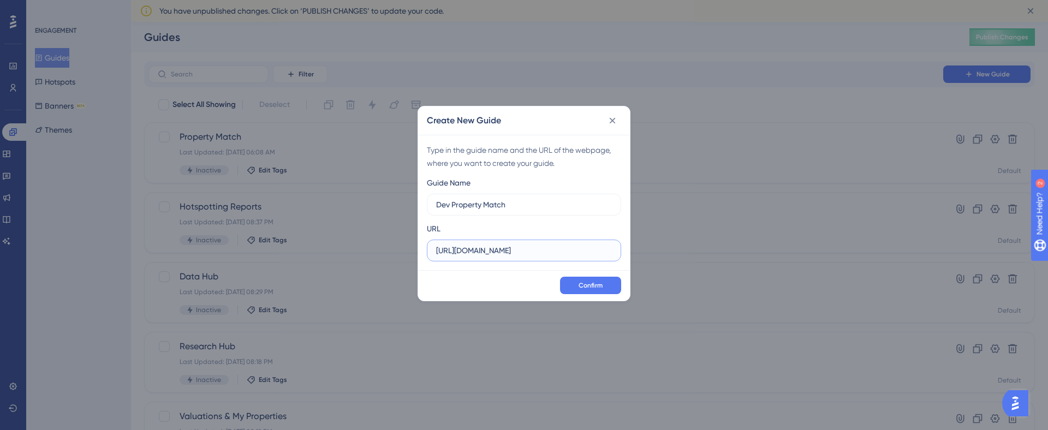
scroll to position [0, 9]
type input "[URL][DOMAIN_NAME]"
click at [578, 286] on span "Confirm" at bounding box center [590, 285] width 24 height 9
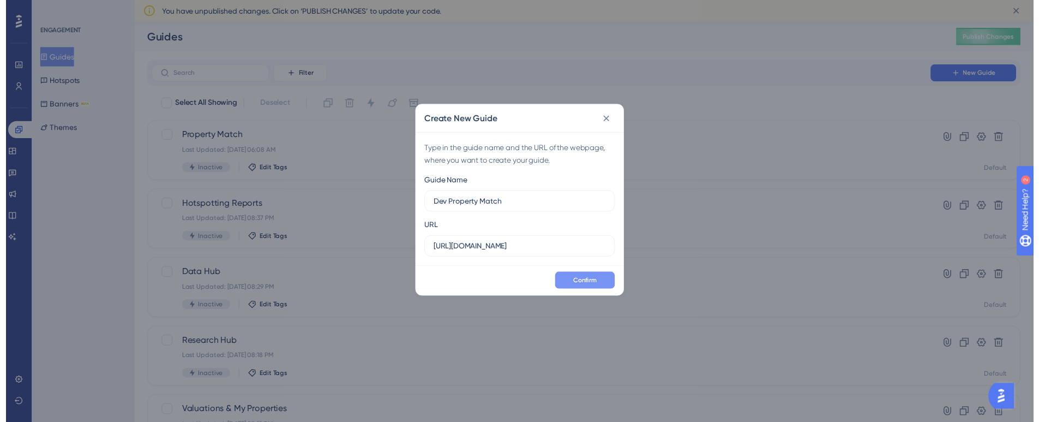
scroll to position [0, 0]
